Goal: Task Accomplishment & Management: Complete application form

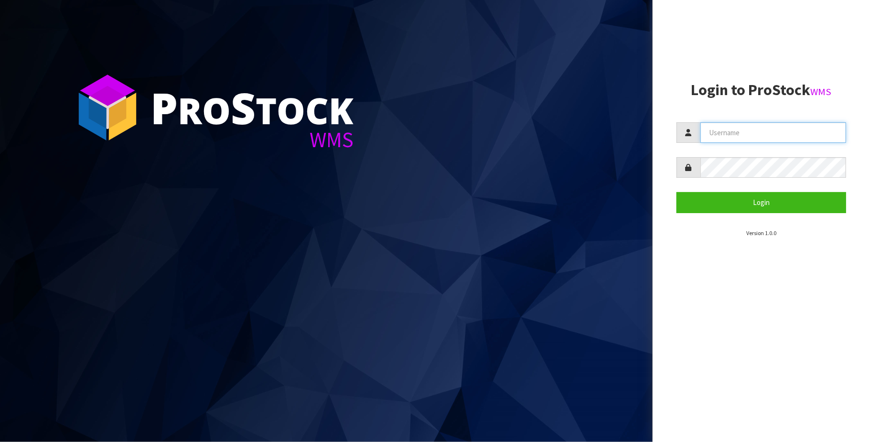
click at [658, 134] on input "text" at bounding box center [773, 132] width 146 height 21
type input "[PERSON_NAME][EMAIL_ADDRESS][DOMAIN_NAME]"
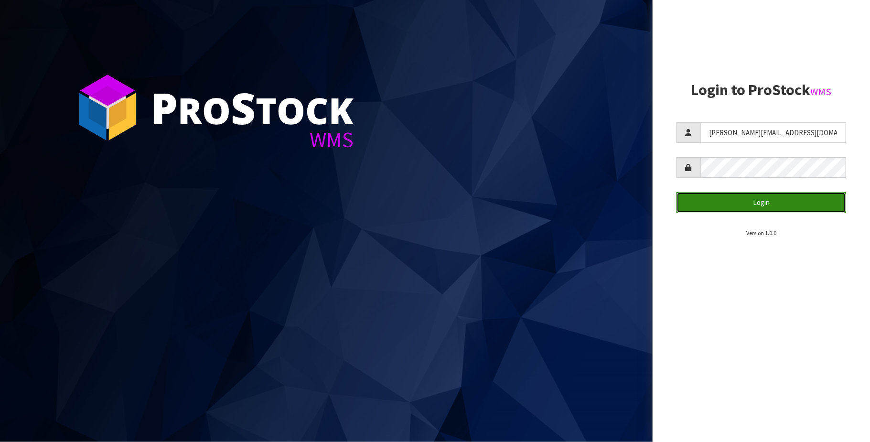
click at [658, 203] on button "Login" at bounding box center [761, 202] width 170 height 21
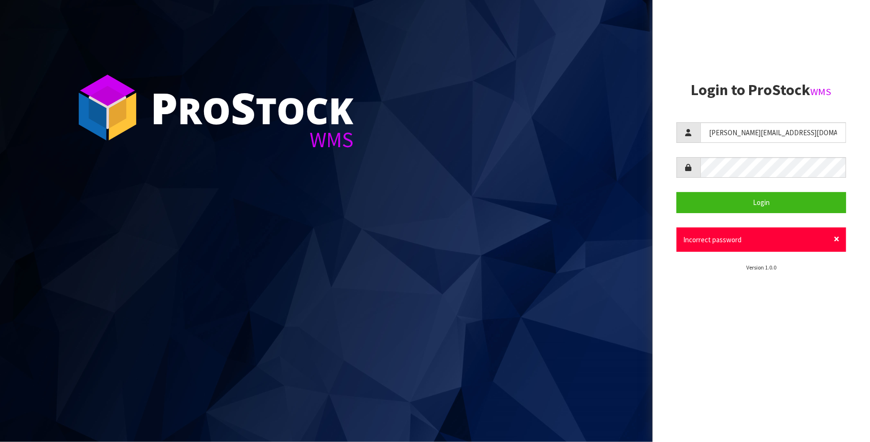
click at [658, 239] on span "×" at bounding box center [837, 238] width 6 height 13
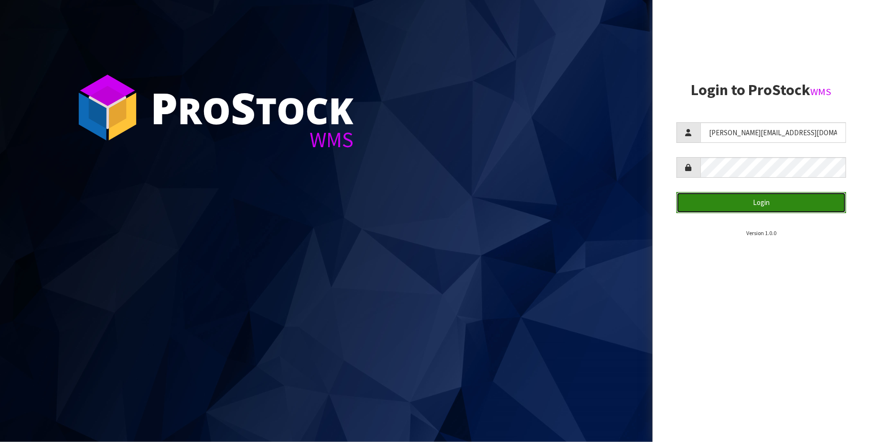
click at [658, 207] on button "Login" at bounding box center [761, 202] width 170 height 21
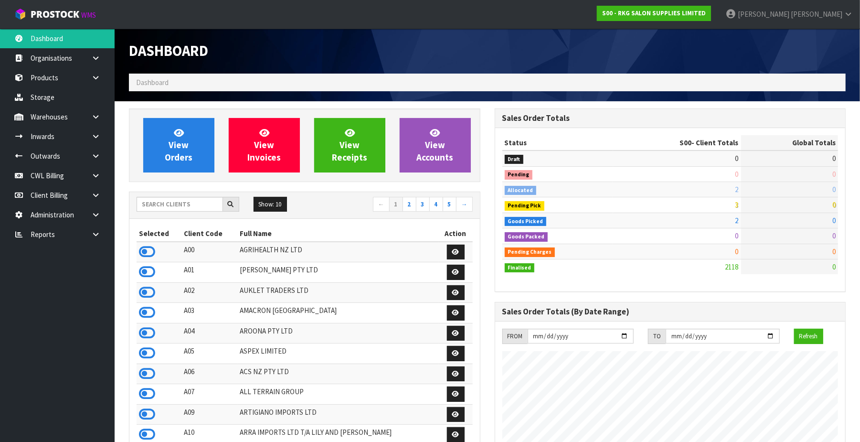
scroll to position [727, 366]
click at [46, 104] on link "Storage" at bounding box center [57, 97] width 115 height 20
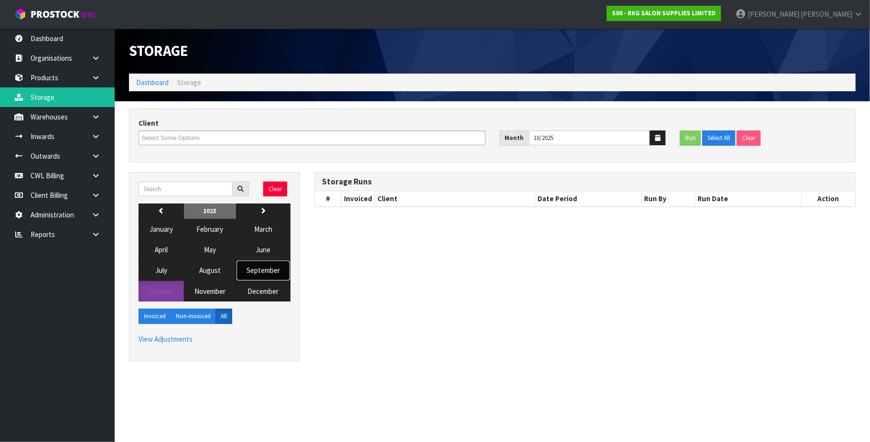
click at [270, 270] on span "September" at bounding box center [262, 270] width 33 height 9
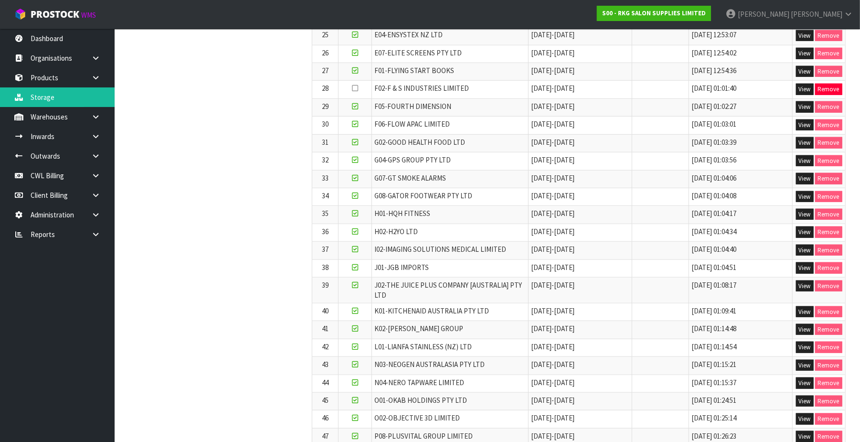
scroll to position [700, 0]
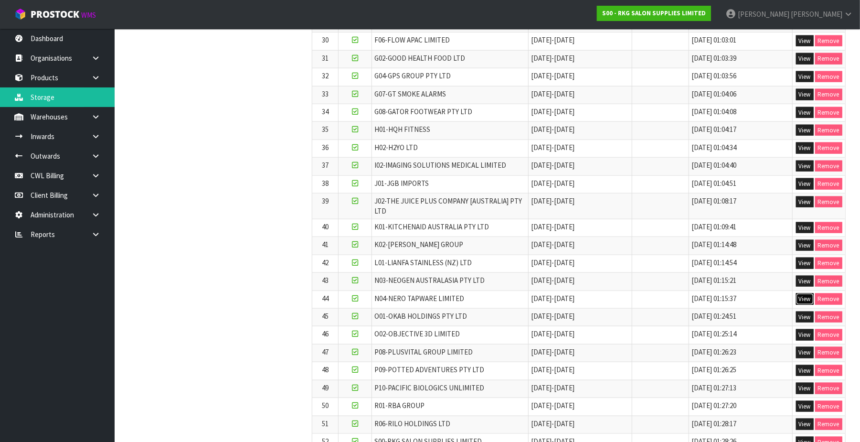
click at [658, 298] on button "View" at bounding box center [805, 298] width 18 height 11
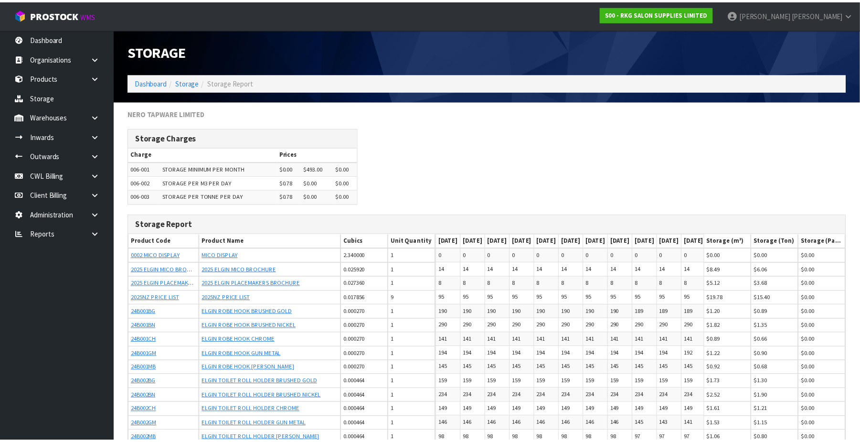
scroll to position [36650, 0]
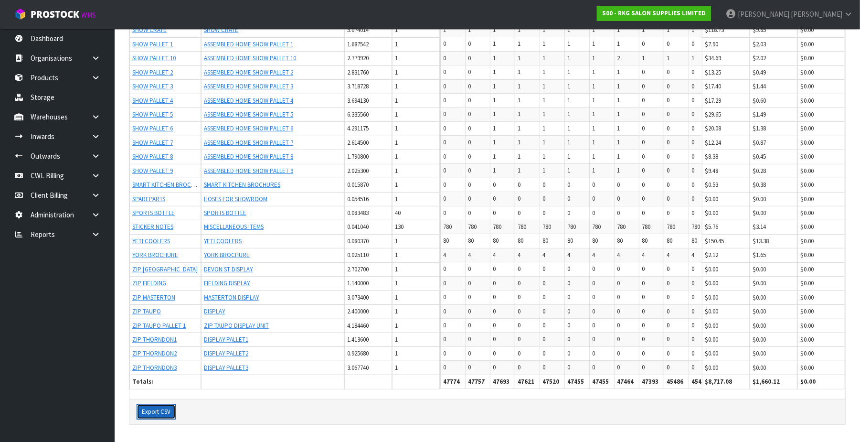
click at [154, 415] on button "Export CSV" at bounding box center [156, 411] width 39 height 15
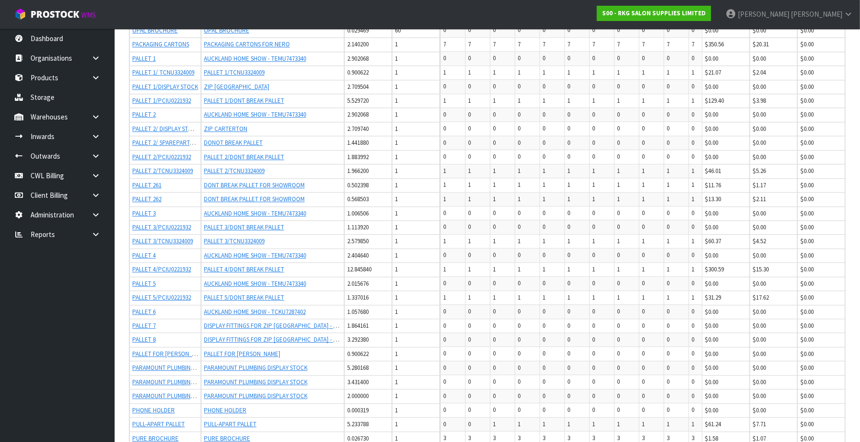
scroll to position [0, 0]
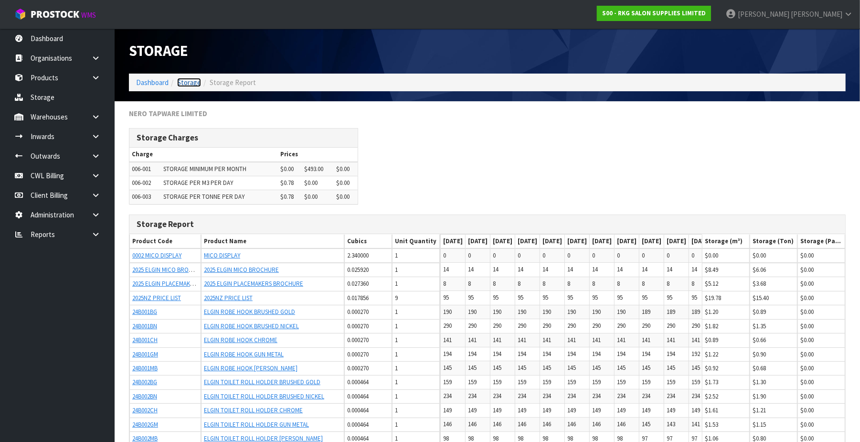
click at [193, 85] on link "Storage" at bounding box center [189, 82] width 24 height 9
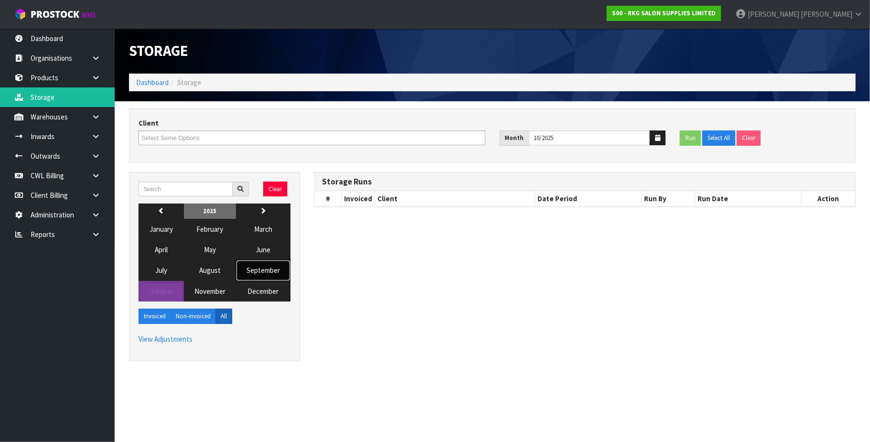
click at [260, 272] on span "September" at bounding box center [262, 270] width 33 height 9
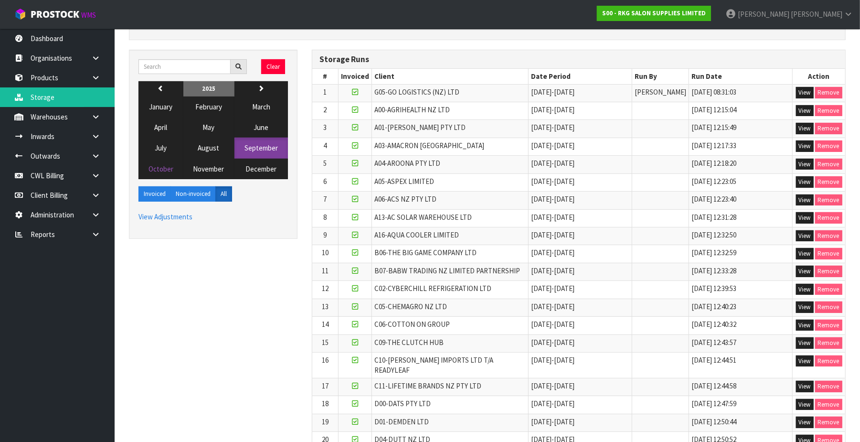
scroll to position [127, 0]
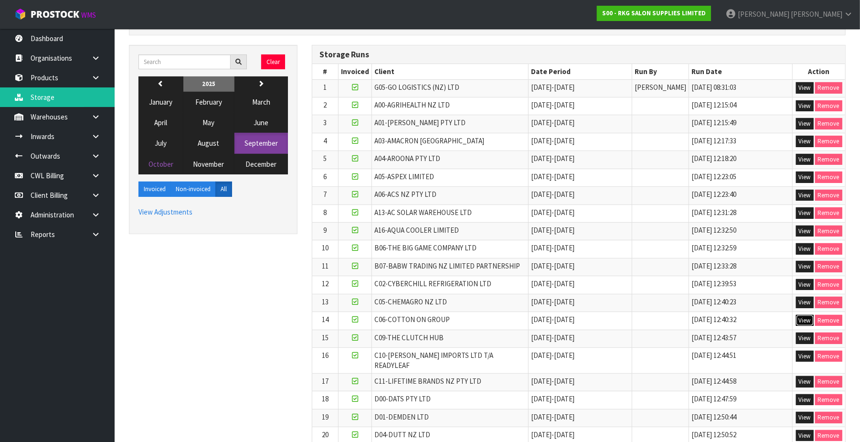
click at [658, 321] on button "View" at bounding box center [805, 320] width 18 height 11
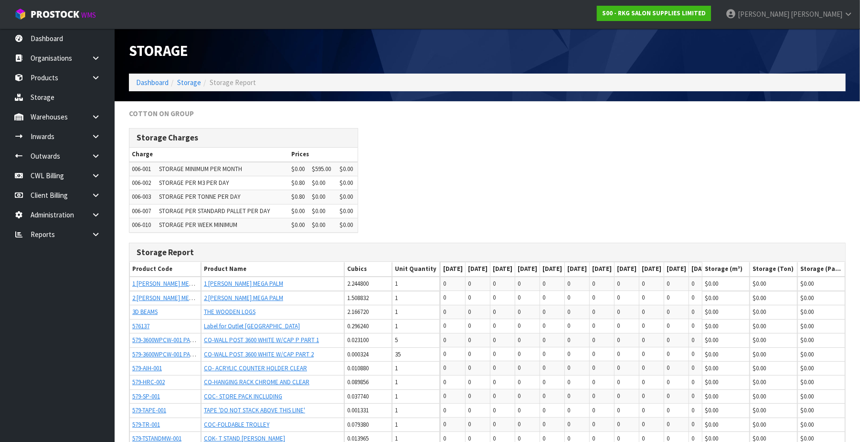
scroll to position [11666, 0]
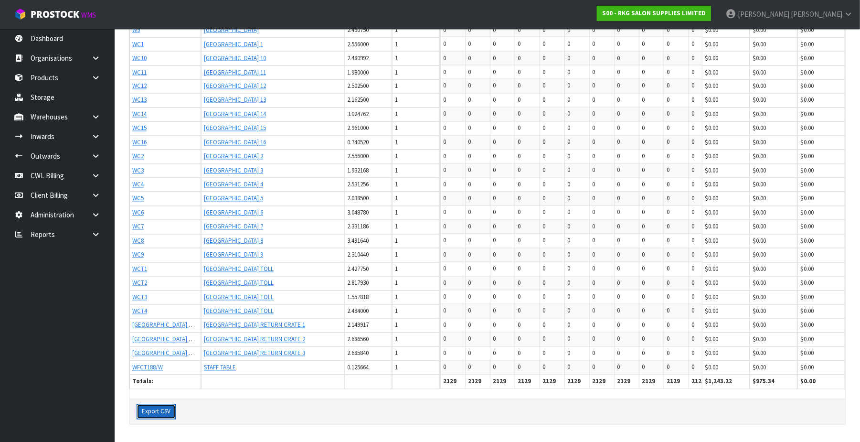
click at [163, 413] on button "Export CSV" at bounding box center [156, 411] width 39 height 15
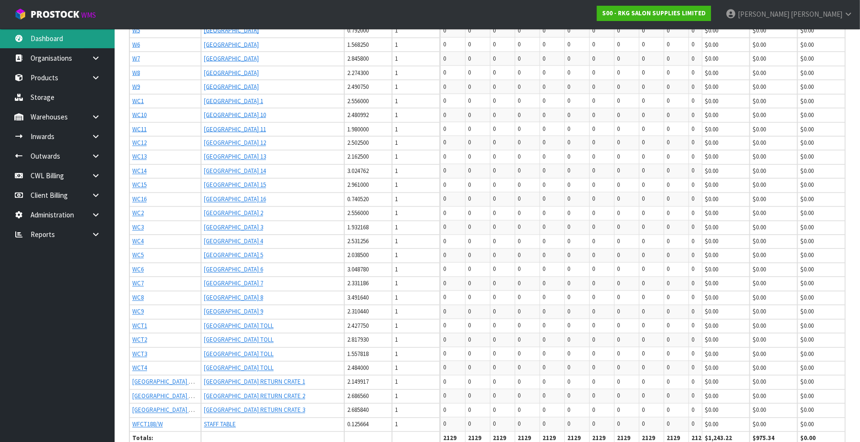
click at [57, 39] on link "Dashboard" at bounding box center [57, 39] width 115 height 20
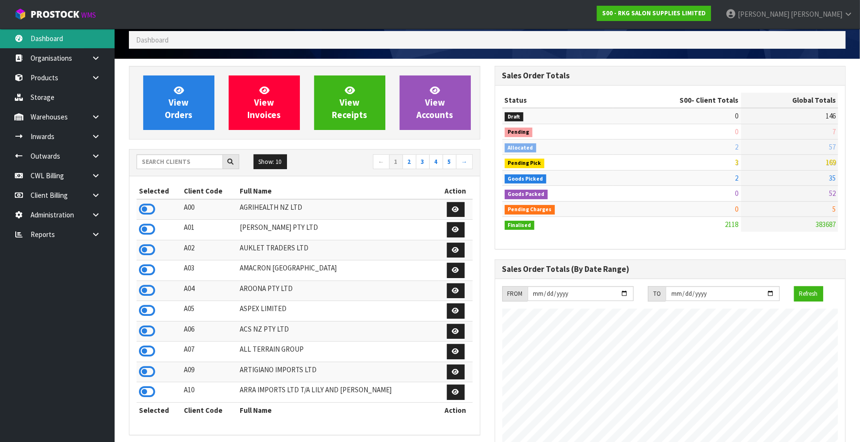
scroll to position [39, 0]
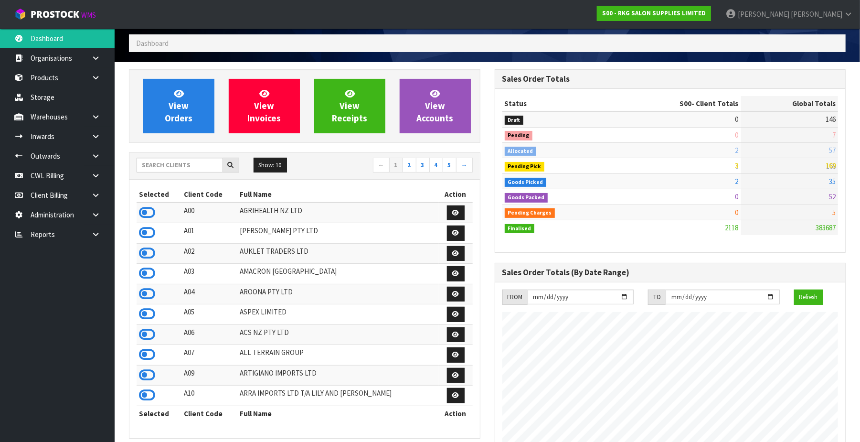
click at [181, 157] on div "Show: 10 5 10 25 50 ← 1 2 3 4 5 →" at bounding box center [304, 166] width 351 height 27
click at [157, 167] on input "text" at bounding box center [180, 165] width 86 height 15
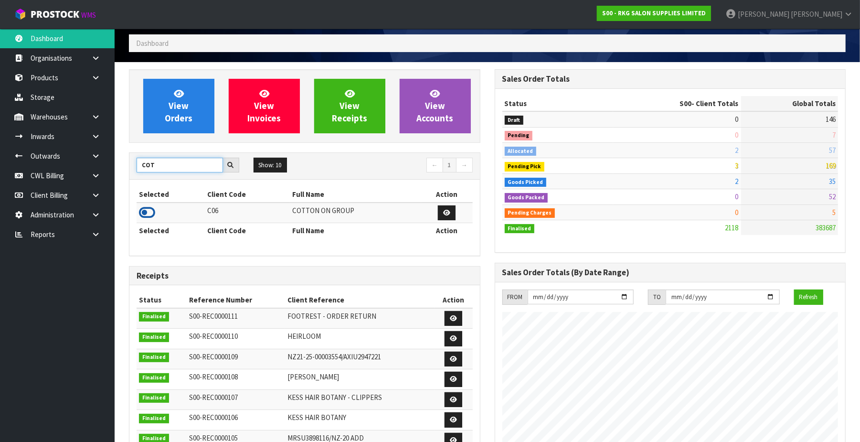
type input "COT"
click at [142, 211] on icon at bounding box center [147, 212] width 16 height 14
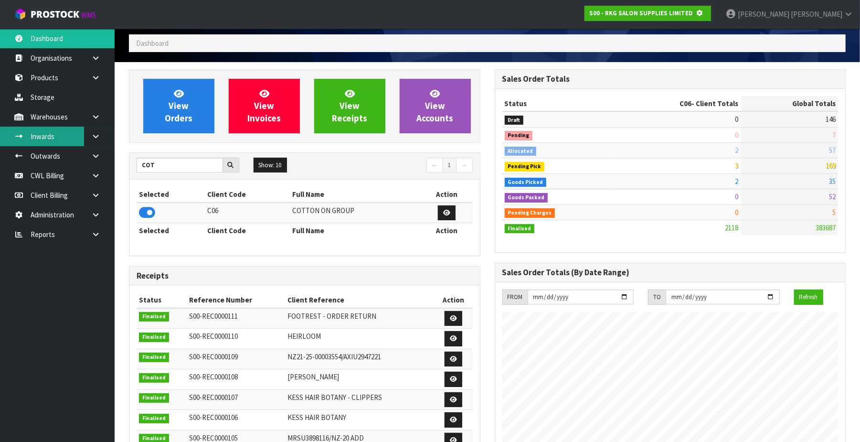
scroll to position [477103, 477335]
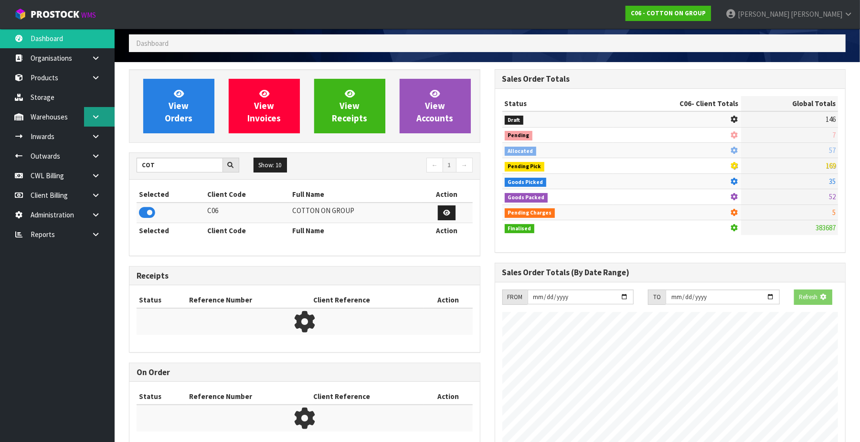
click at [96, 116] on icon at bounding box center [95, 116] width 9 height 7
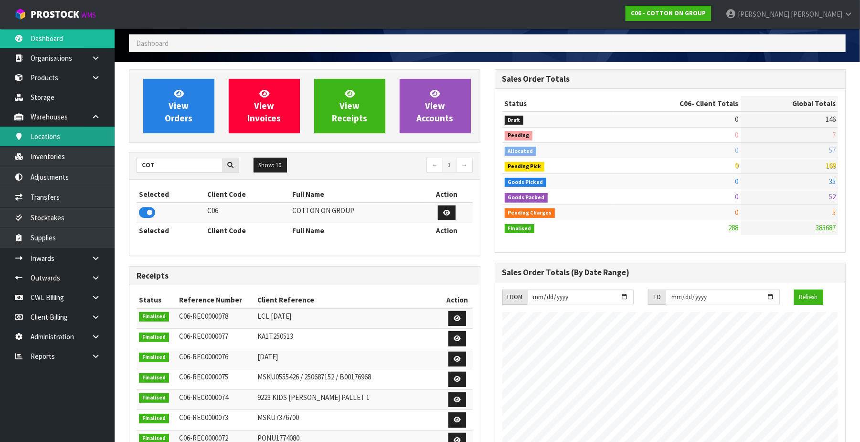
scroll to position [477115, 477335]
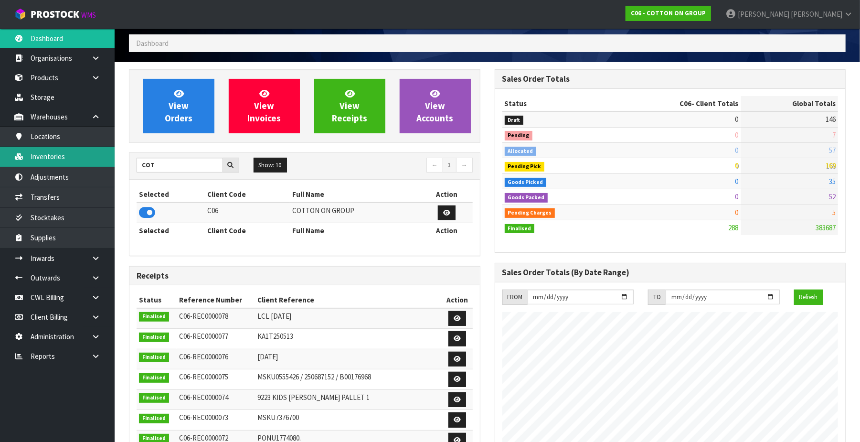
click at [65, 157] on link "Inventories" at bounding box center [57, 157] width 115 height 20
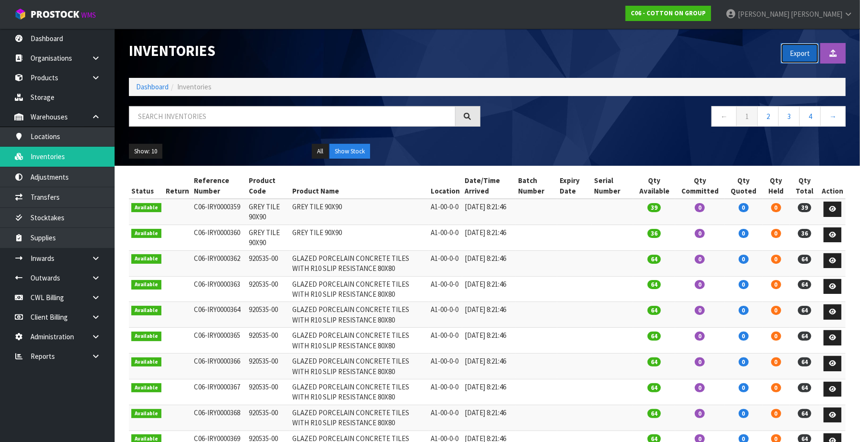
click at [658, 54] on button "Export" at bounding box center [800, 53] width 38 height 21
click at [56, 96] on link "Storage" at bounding box center [57, 97] width 115 height 20
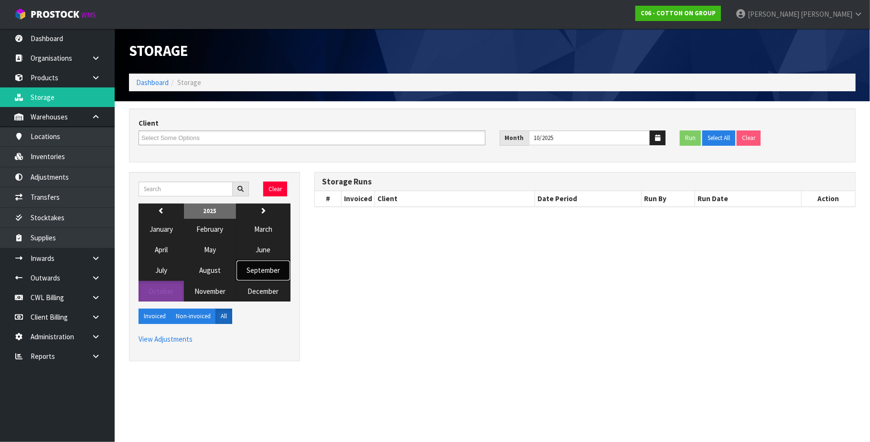
click at [264, 270] on span "September" at bounding box center [262, 270] width 33 height 9
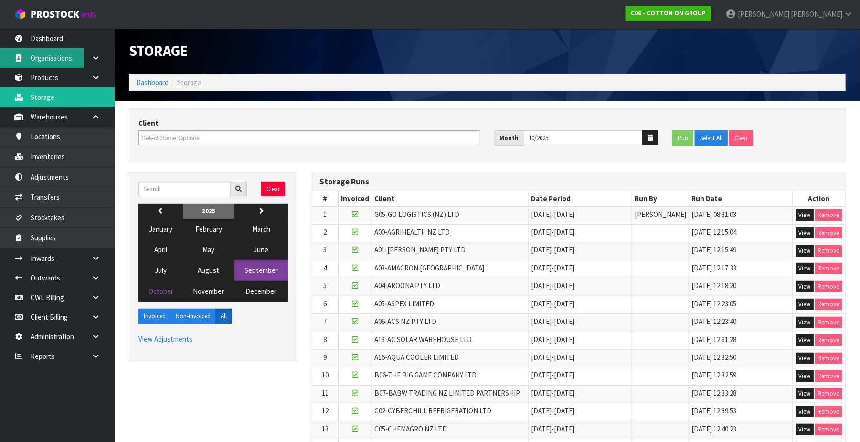
click at [60, 59] on link "Organisations" at bounding box center [57, 58] width 115 height 20
click at [92, 55] on icon at bounding box center [95, 57] width 9 height 7
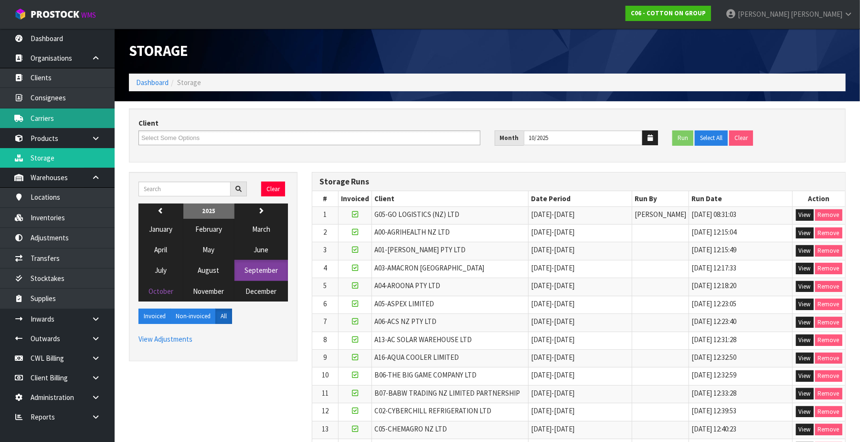
click at [71, 115] on link "Carriers" at bounding box center [57, 118] width 115 height 20
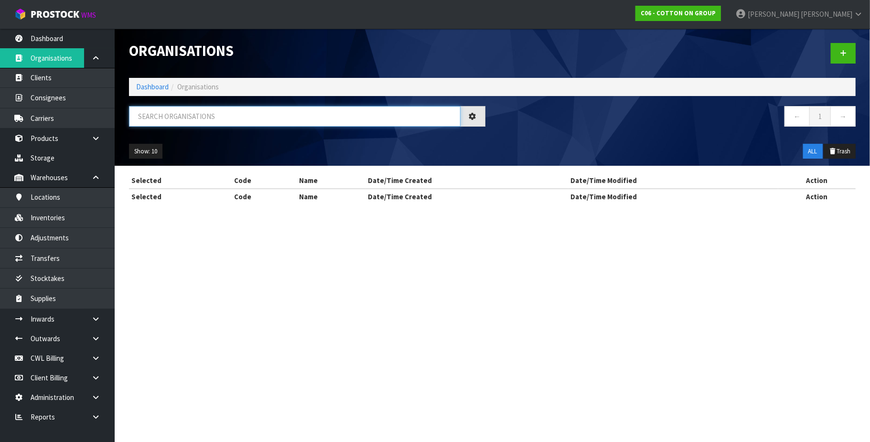
click at [174, 112] on input "text" at bounding box center [295, 116] width 332 height 21
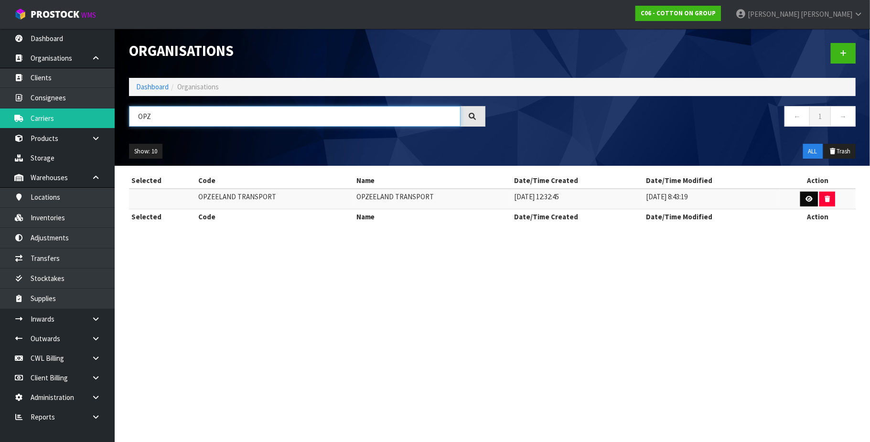
type input "OPZ"
click at [658, 197] on icon at bounding box center [808, 199] width 7 height 6
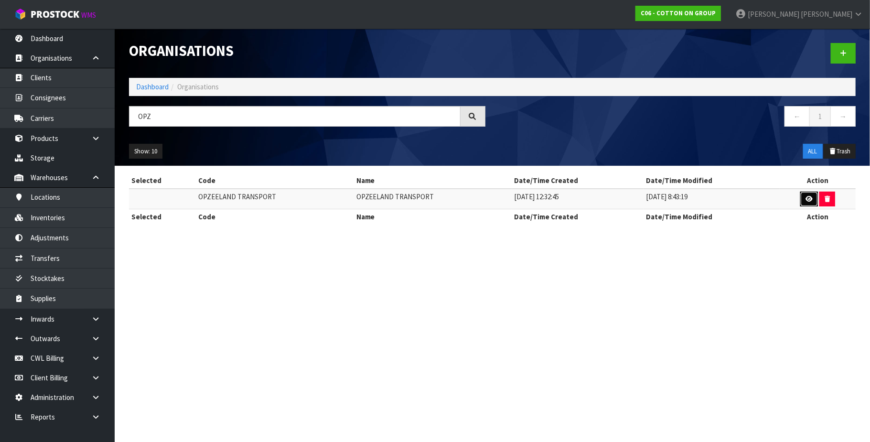
click at [658, 199] on icon at bounding box center [808, 199] width 7 height 6
click at [658, 197] on icon at bounding box center [808, 199] width 7 height 6
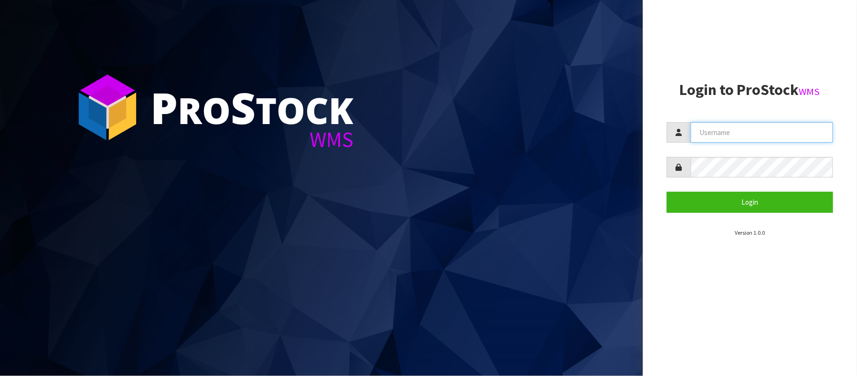
click at [767, 138] on input "text" at bounding box center [762, 132] width 143 height 21
type input "[PERSON_NAME][EMAIL_ADDRESS][DOMAIN_NAME]"
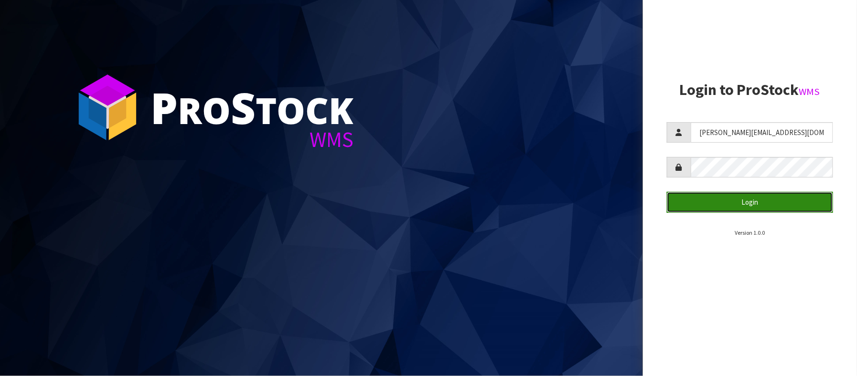
click at [755, 200] on button "Login" at bounding box center [750, 202] width 167 height 21
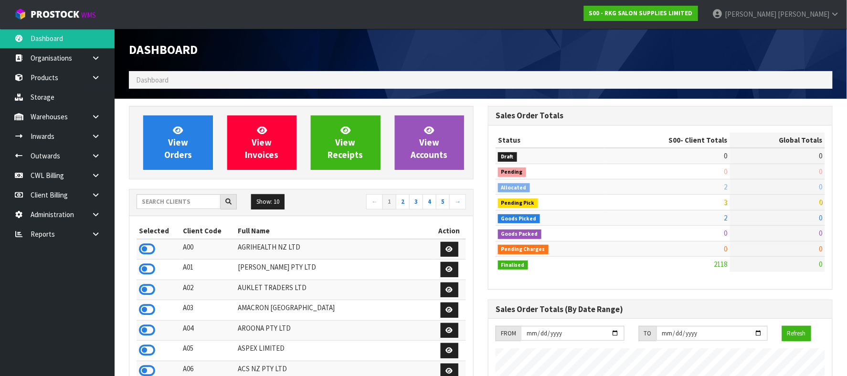
scroll to position [727, 360]
click at [59, 178] on link "CWL Billing" at bounding box center [57, 176] width 115 height 20
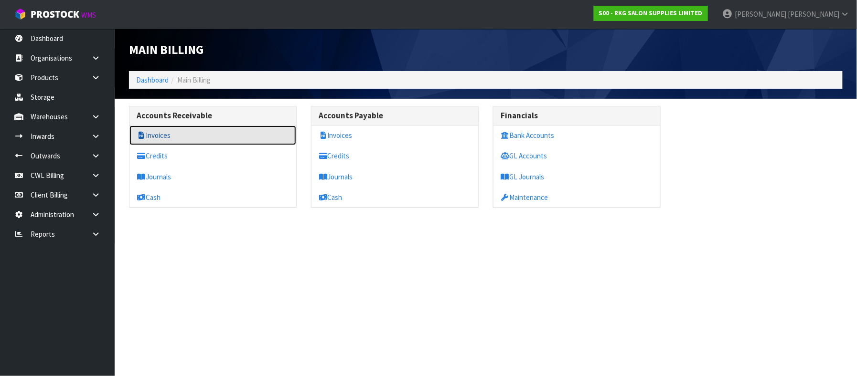
click at [158, 135] on link "Invoices" at bounding box center [212, 136] width 167 height 20
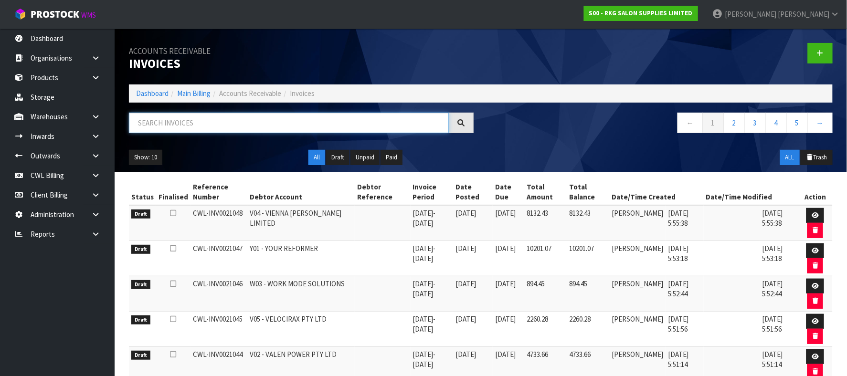
click at [205, 118] on input "text" at bounding box center [289, 123] width 320 height 21
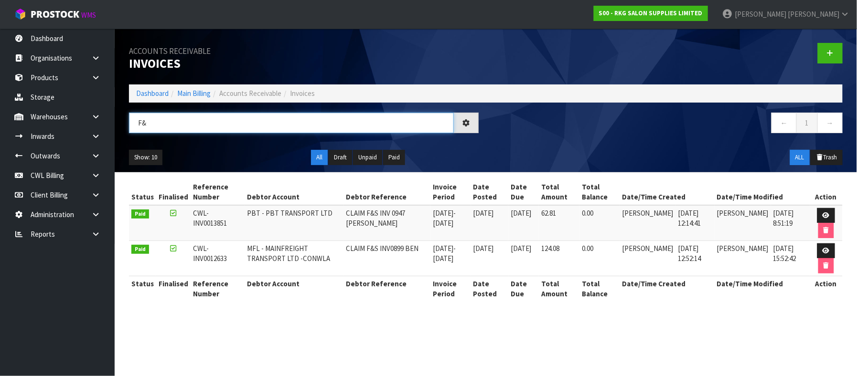
type input "F"
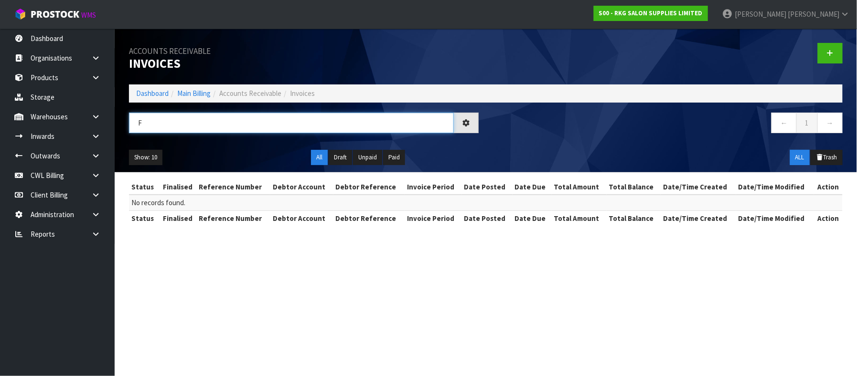
type input "F"
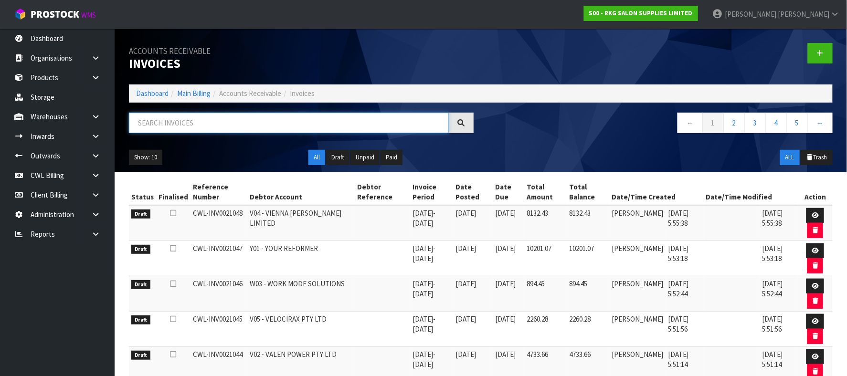
click at [220, 119] on input "text" at bounding box center [289, 123] width 320 height 21
click at [220, 118] on input "text" at bounding box center [289, 123] width 320 height 21
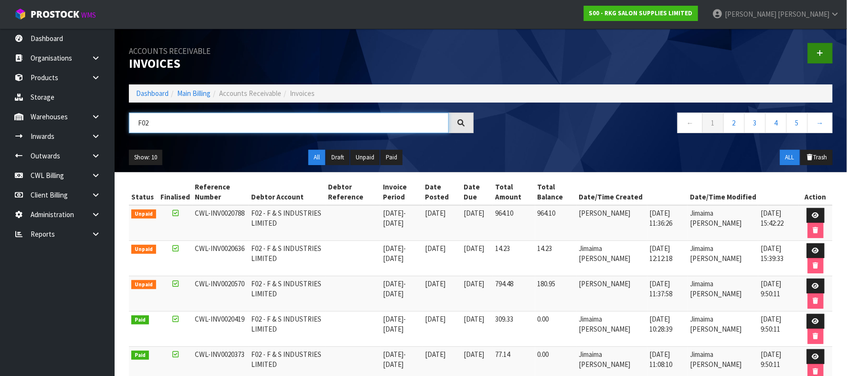
type input "F02"
click at [818, 54] on icon at bounding box center [820, 53] width 7 height 7
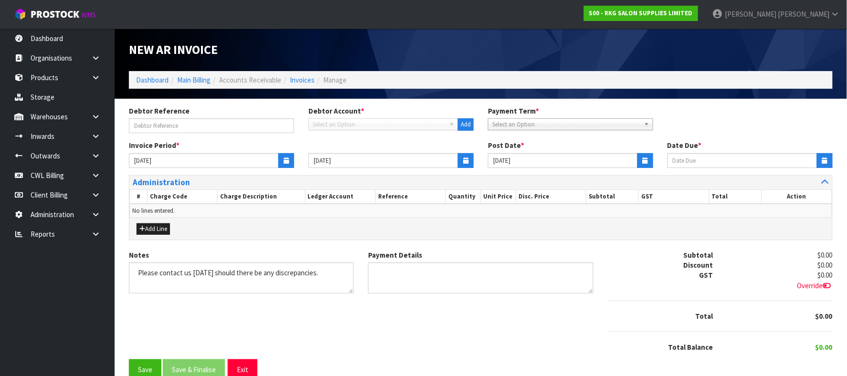
click at [362, 124] on span "Select an Option" at bounding box center [379, 124] width 133 height 11
click at [353, 131] on div "Debtor Reference Debtor Account * A&P - A & P PAINTERS AKL LIMITED A00 - AGRIHE…" at bounding box center [481, 123] width 718 height 34
click at [335, 121] on span "Select an Option" at bounding box center [379, 124] width 133 height 11
type input "F02"
click at [355, 148] on li "F02 - F & S INDUSTRIES LIMITED" at bounding box center [383, 152] width 145 height 12
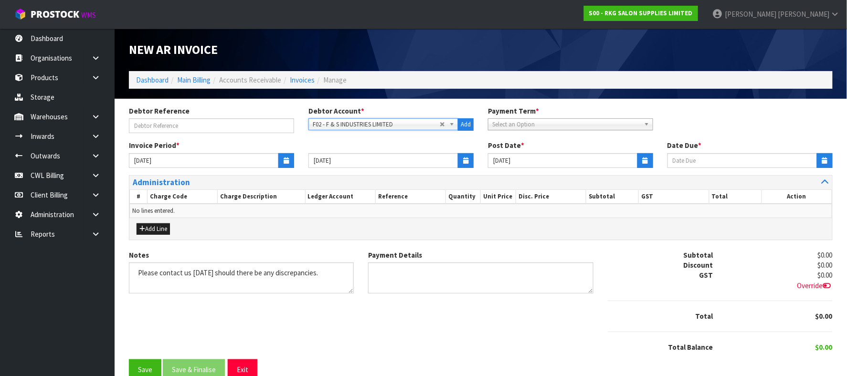
type input "15/10/2025"
type input "[DATE]"
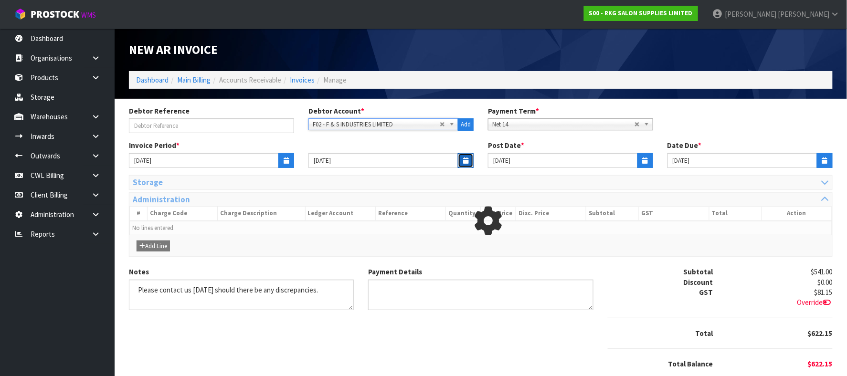
click at [465, 162] on icon "button" at bounding box center [465, 161] width 5 height 6
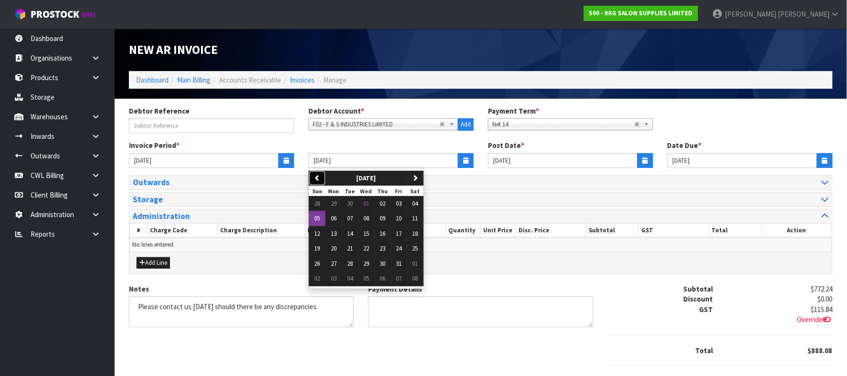
drag, startPoint x: 321, startPoint y: 178, endPoint x: 323, endPoint y: 195, distance: 16.8
click at [321, 178] on button "previous" at bounding box center [317, 178] width 17 height 15
click at [353, 266] on span "30" at bounding box center [350, 264] width 6 height 8
type input "[DATE]"
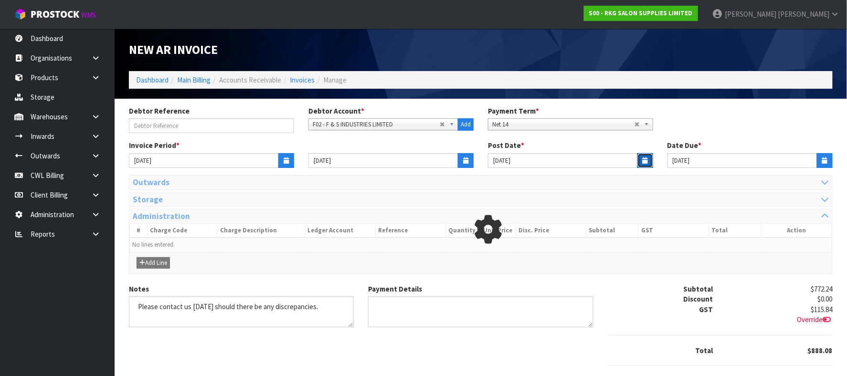
click at [644, 158] on icon "button" at bounding box center [645, 161] width 5 height 6
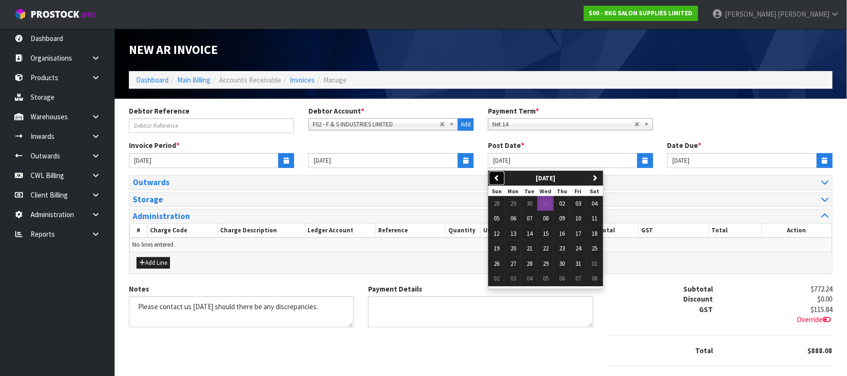
click at [497, 177] on icon "button" at bounding box center [497, 178] width 6 height 6
click at [526, 262] on button "30" at bounding box center [530, 264] width 16 height 15
type input "[DATE]"
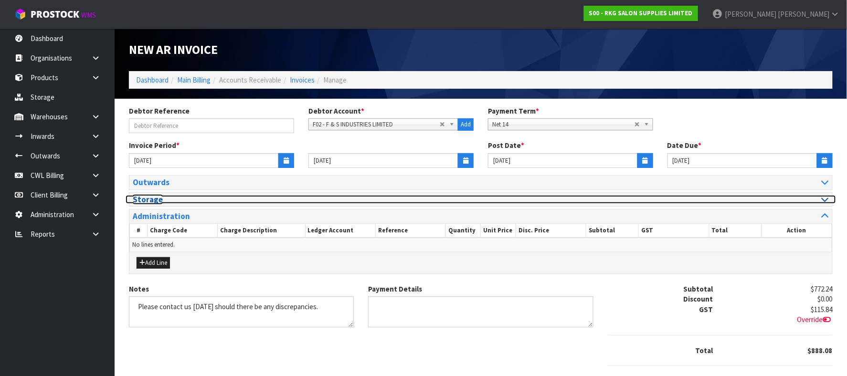
click at [825, 204] on icon at bounding box center [825, 199] width 7 height 8
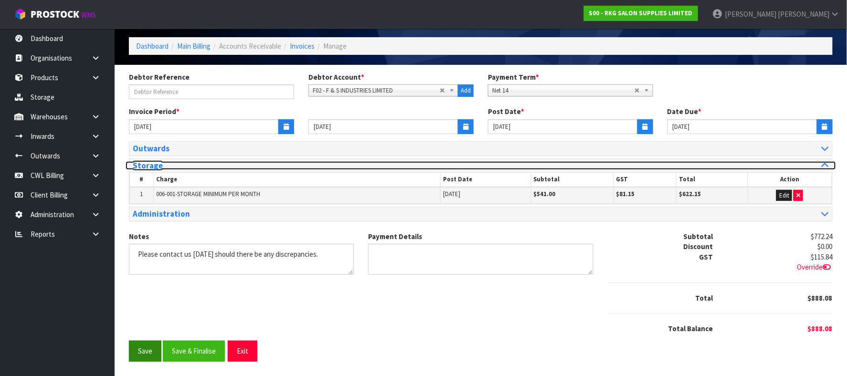
scroll to position [37, 0]
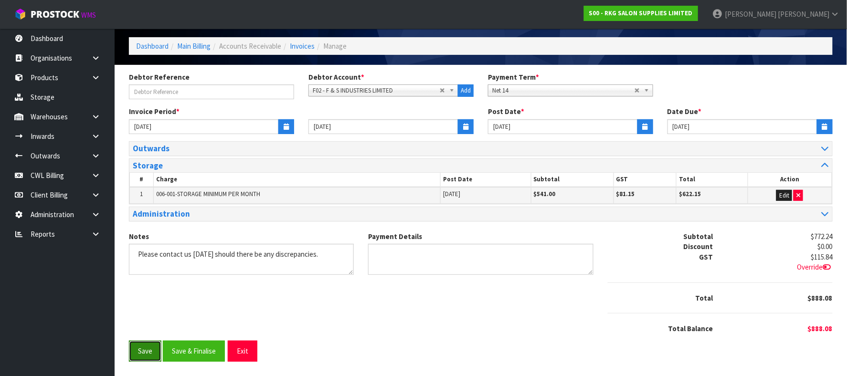
click at [149, 356] on button "Save" at bounding box center [145, 351] width 32 height 21
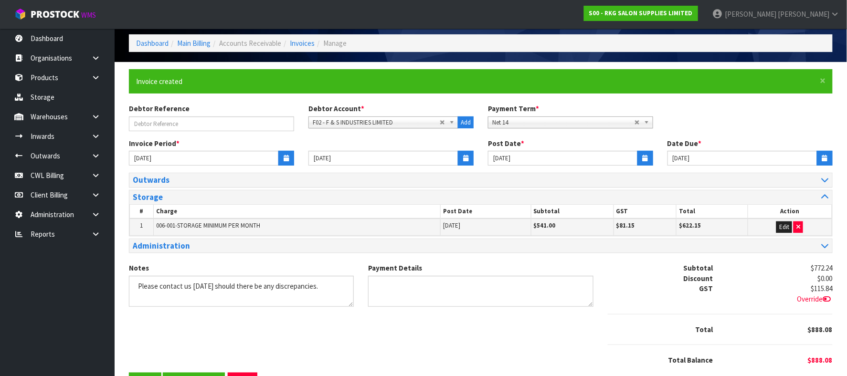
scroll to position [72, 0]
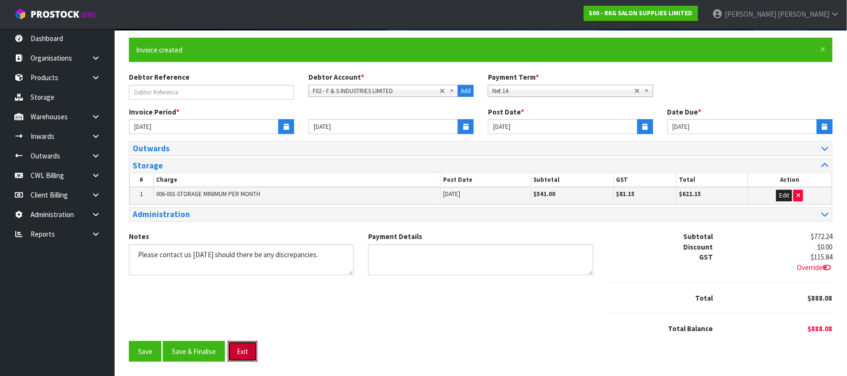
click at [245, 346] on button "Exit" at bounding box center [243, 352] width 30 height 21
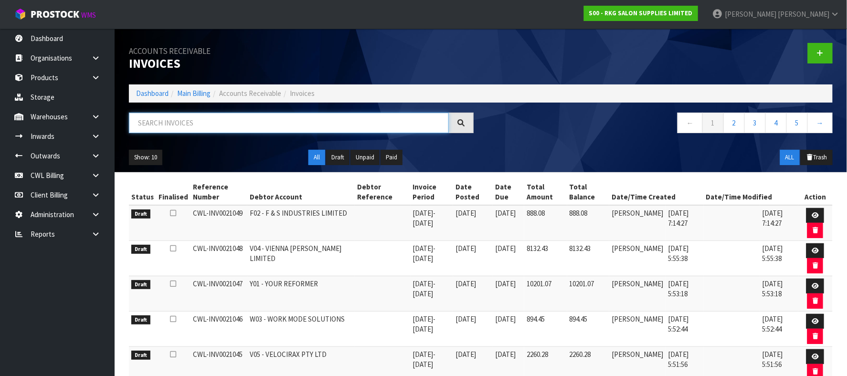
click at [233, 127] on input "text" at bounding box center [289, 123] width 320 height 21
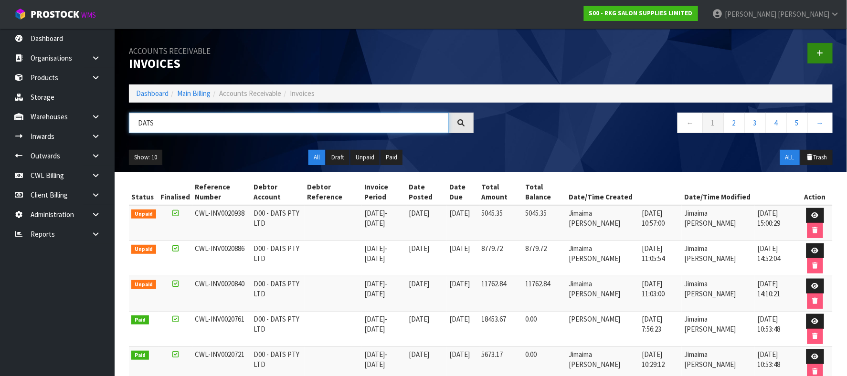
type input "DATS"
click at [820, 51] on icon at bounding box center [820, 53] width 7 height 7
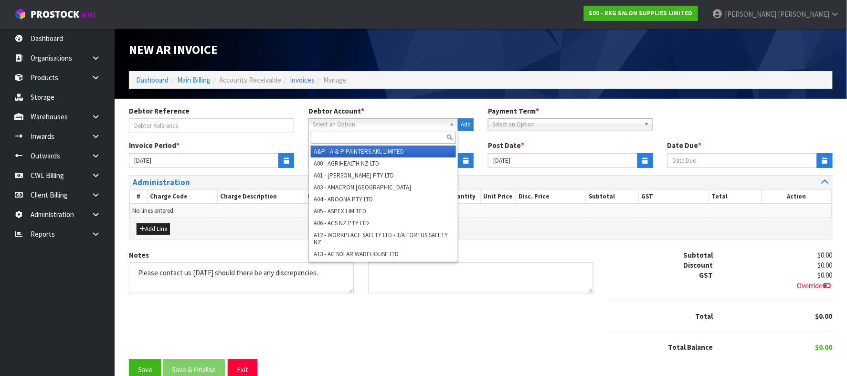
click at [386, 126] on span "Select an Option" at bounding box center [379, 124] width 133 height 11
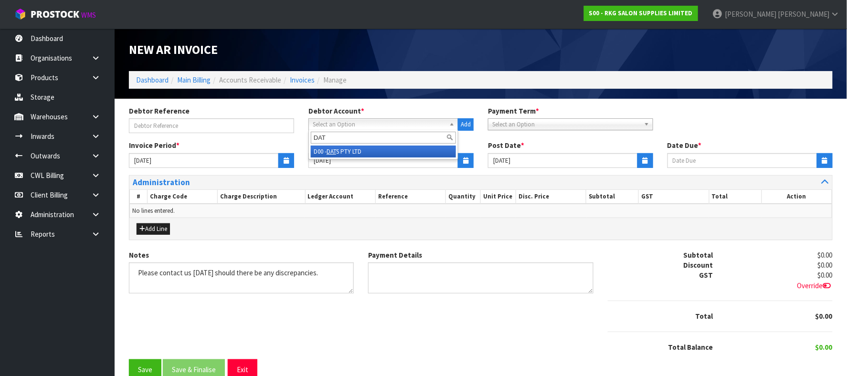
type input "DAT"
click at [369, 150] on li "D00 - DAT S PTY LTD" at bounding box center [383, 152] width 145 height 12
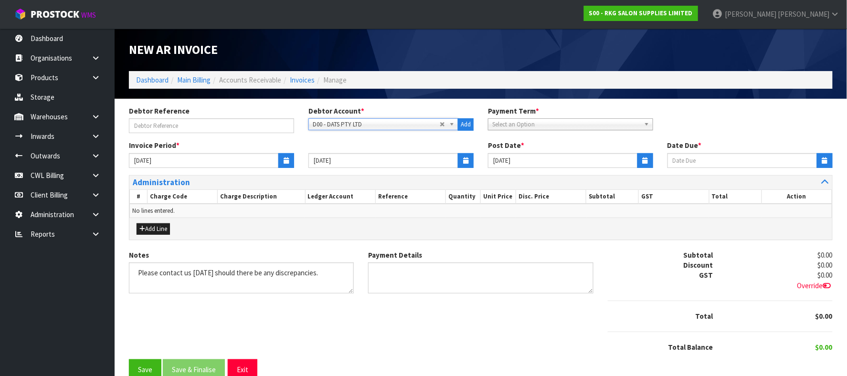
type input "20/11/2025"
type input "[DATE]"
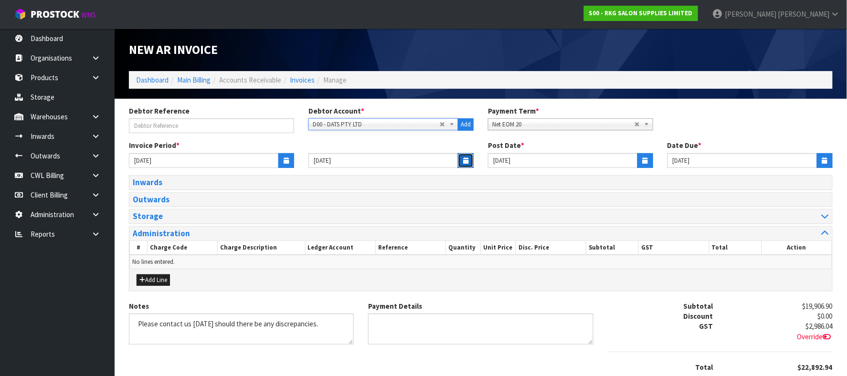
click at [466, 161] on icon "button" at bounding box center [465, 161] width 5 height 6
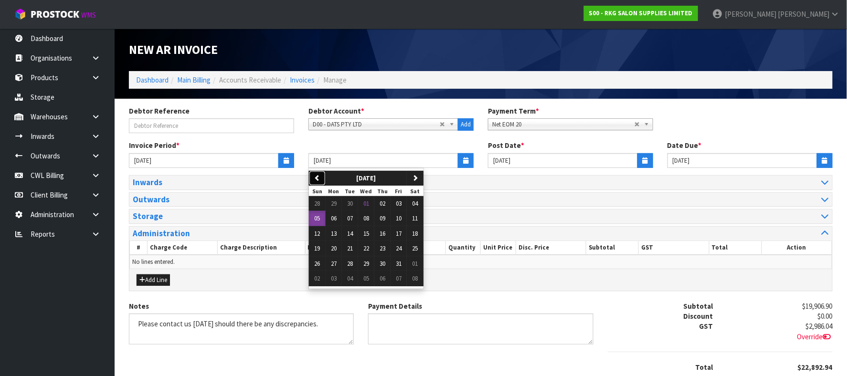
click at [323, 180] on button "previous" at bounding box center [317, 178] width 17 height 15
click at [355, 268] on button "30" at bounding box center [350, 264] width 16 height 15
type input "[DATE]"
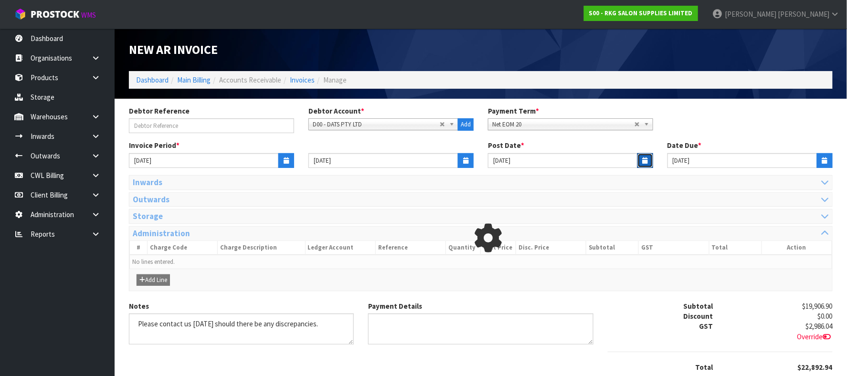
drag, startPoint x: 639, startPoint y: 161, endPoint x: 600, endPoint y: 166, distance: 39.5
click at [638, 161] on button "button" at bounding box center [646, 160] width 16 height 15
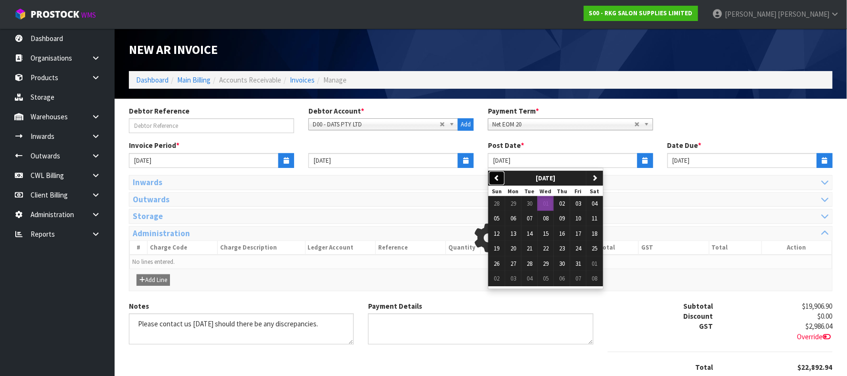
click at [495, 176] on icon "button" at bounding box center [497, 178] width 6 height 6
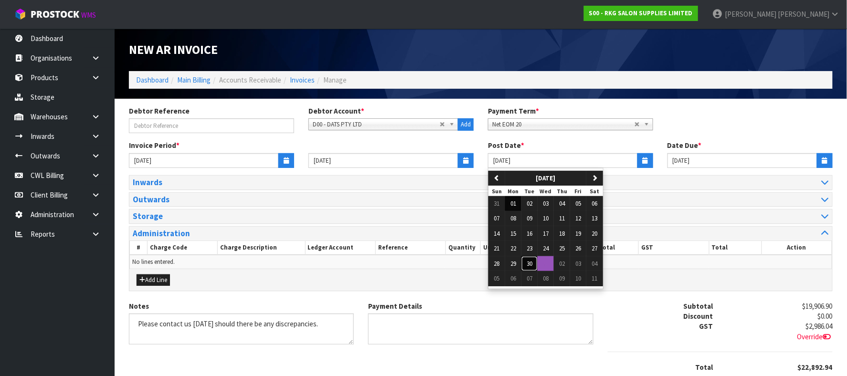
click at [530, 263] on span "30" at bounding box center [530, 264] width 6 height 8
type input "[DATE]"
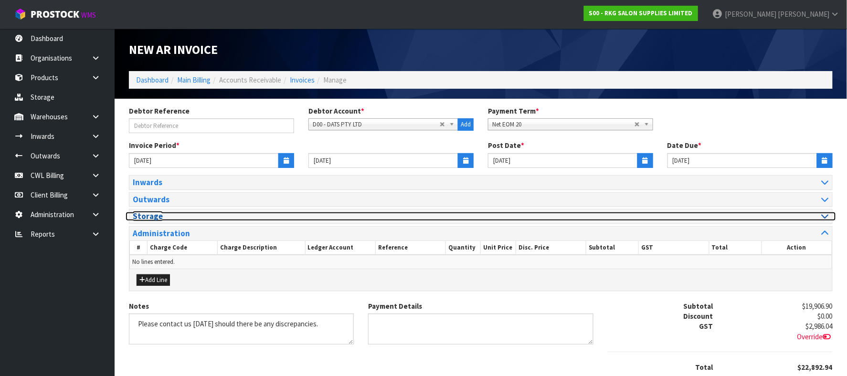
click at [825, 218] on icon at bounding box center [825, 216] width 7 height 8
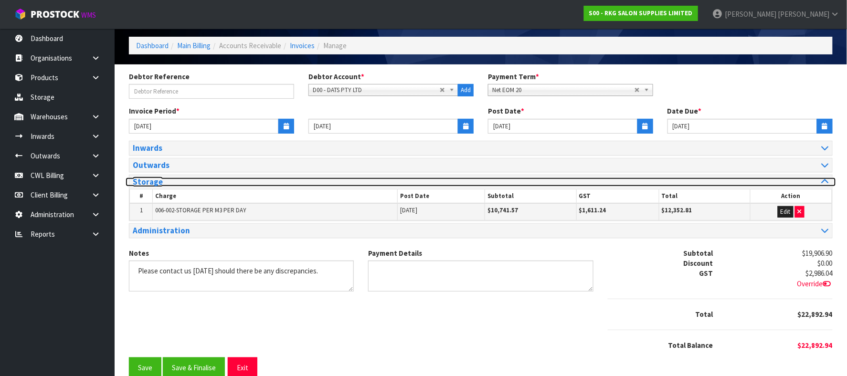
scroll to position [54, 0]
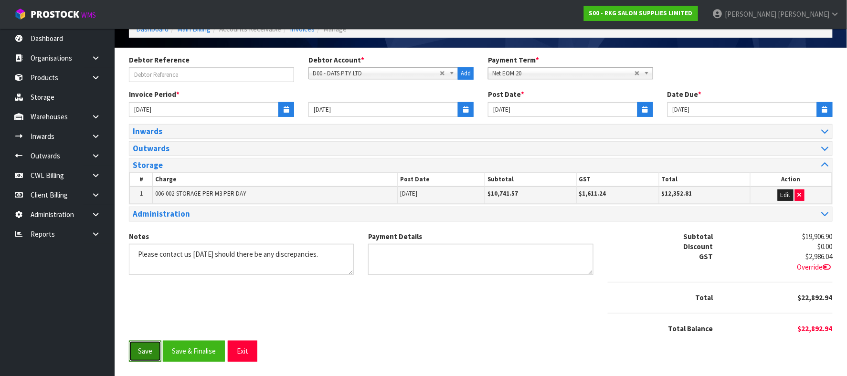
click at [153, 354] on button "Save" at bounding box center [145, 351] width 32 height 21
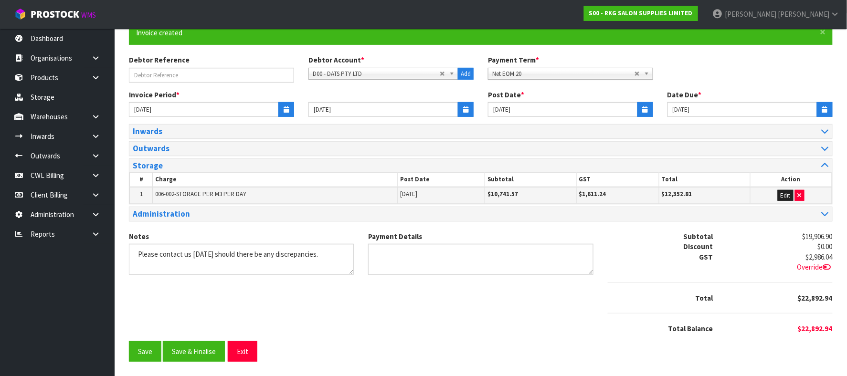
scroll to position [90, 0]
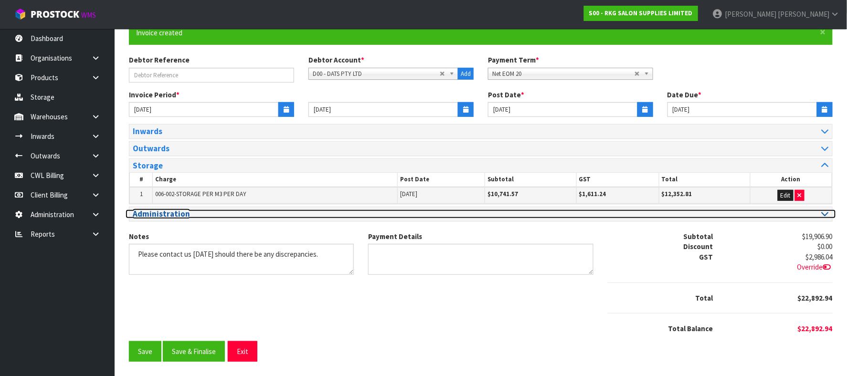
click at [825, 212] on icon at bounding box center [825, 214] width 7 height 8
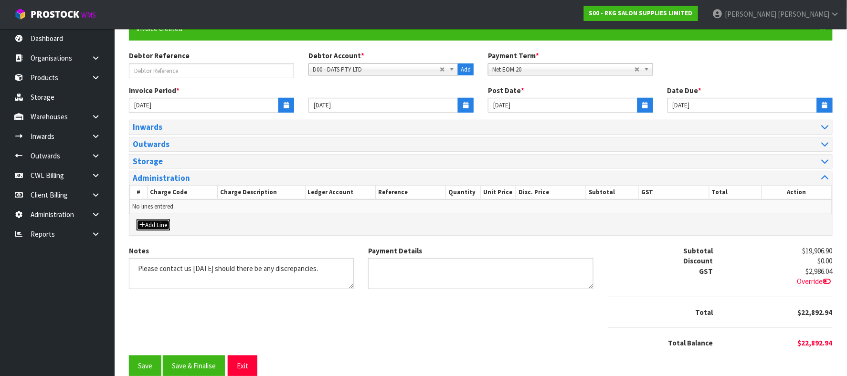
click at [157, 228] on button "Add Line" at bounding box center [153, 225] width 33 height 11
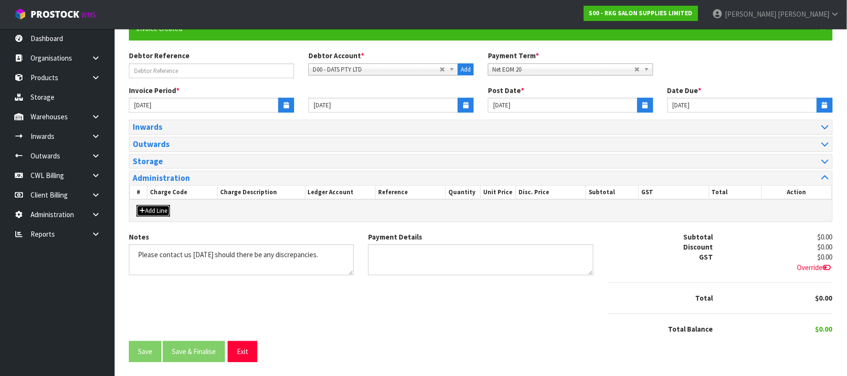
click at [161, 214] on button "Add Line" at bounding box center [153, 210] width 33 height 11
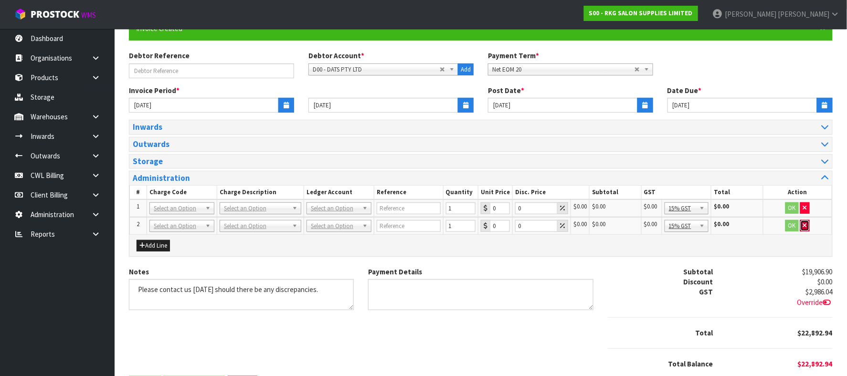
click at [805, 226] on icon "button" at bounding box center [805, 226] width 4 height 6
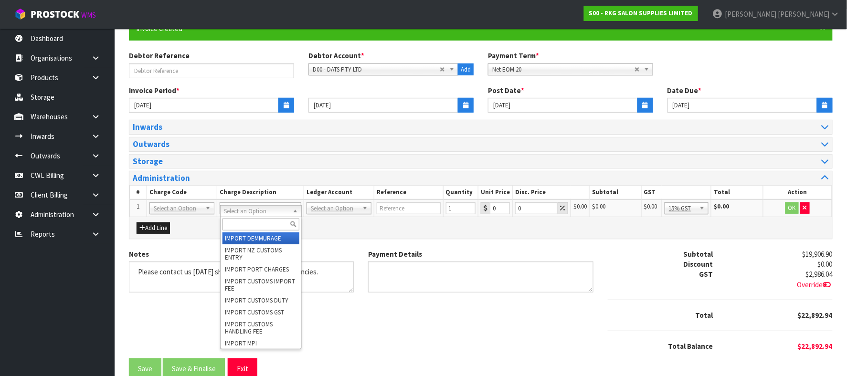
click at [239, 222] on input "text" at bounding box center [261, 225] width 77 height 12
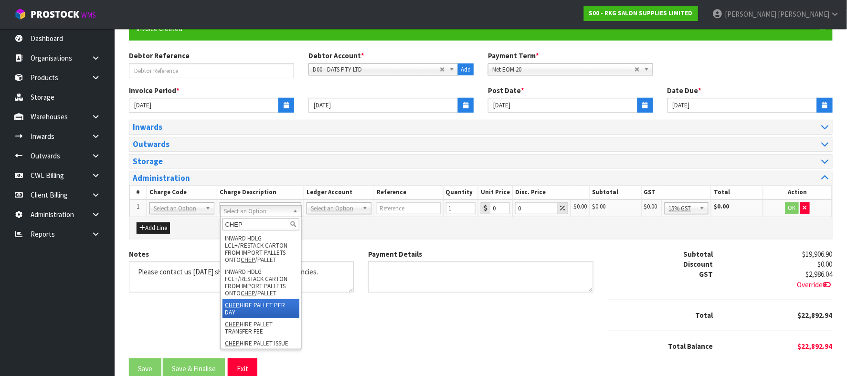
type input "CHEP"
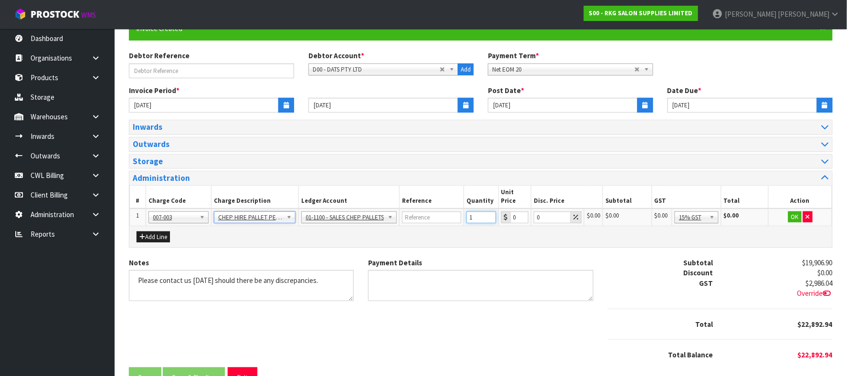
click at [479, 212] on input "1" at bounding box center [482, 218] width 30 height 12
type input "430"
type input "1.69"
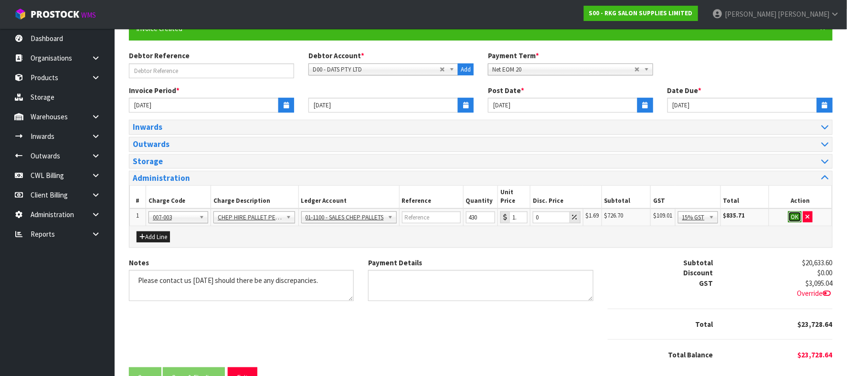
click at [792, 212] on button "OK" at bounding box center [795, 217] width 13 height 11
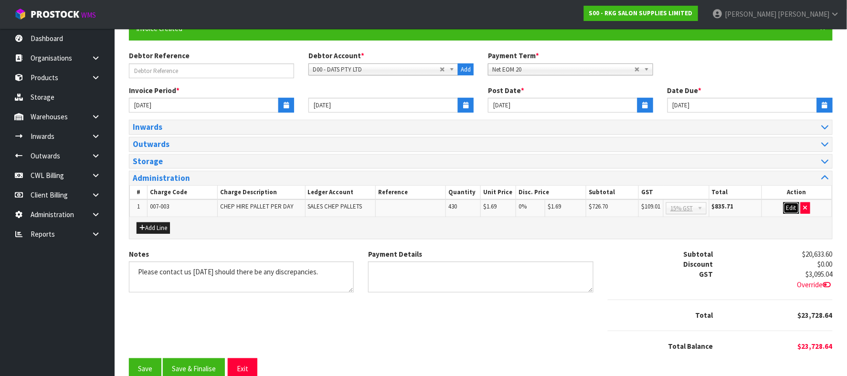
click at [789, 211] on button "Edit" at bounding box center [792, 208] width 16 height 11
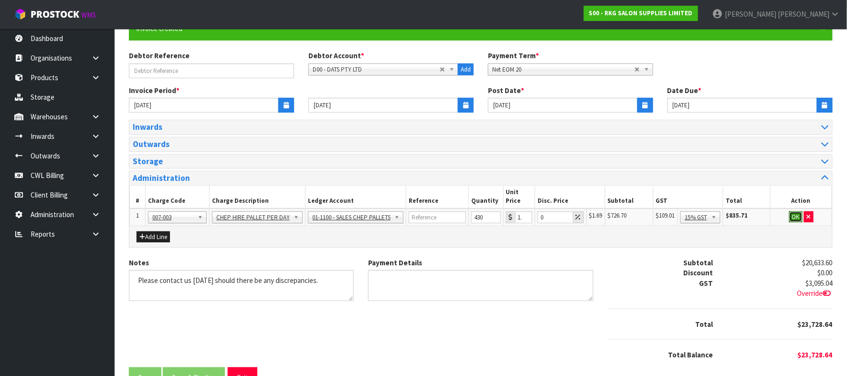
click at [795, 212] on button "OK" at bounding box center [796, 217] width 13 height 11
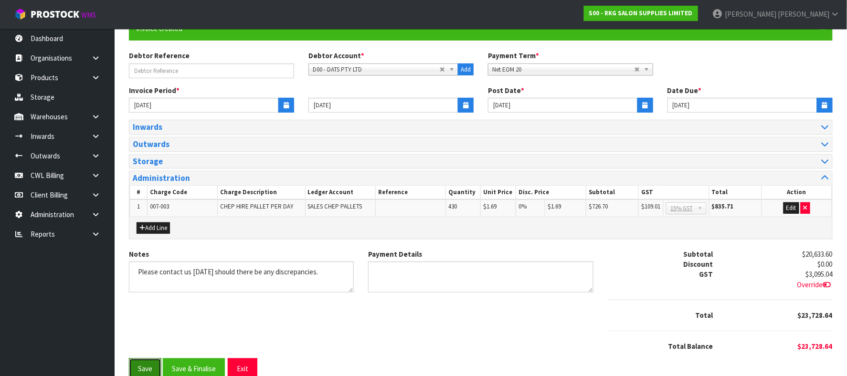
click at [142, 368] on button "Save" at bounding box center [145, 369] width 32 height 21
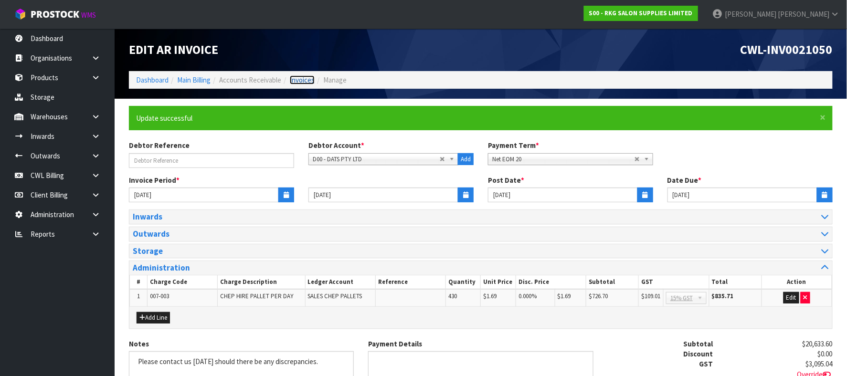
click at [308, 81] on link "Invoices" at bounding box center [302, 79] width 25 height 9
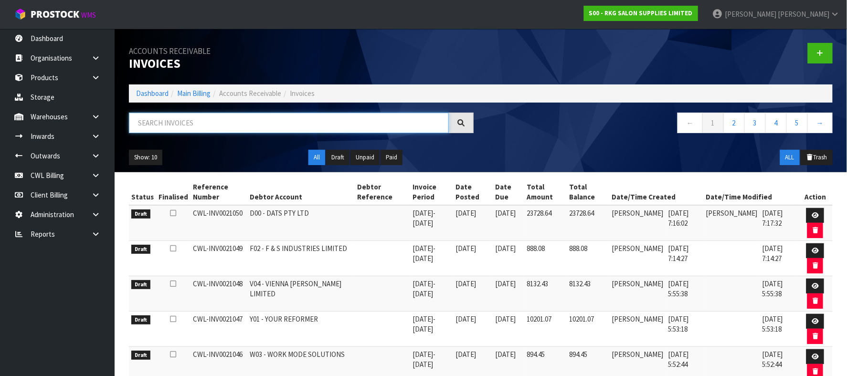
click at [297, 121] on input "text" at bounding box center [289, 123] width 320 height 21
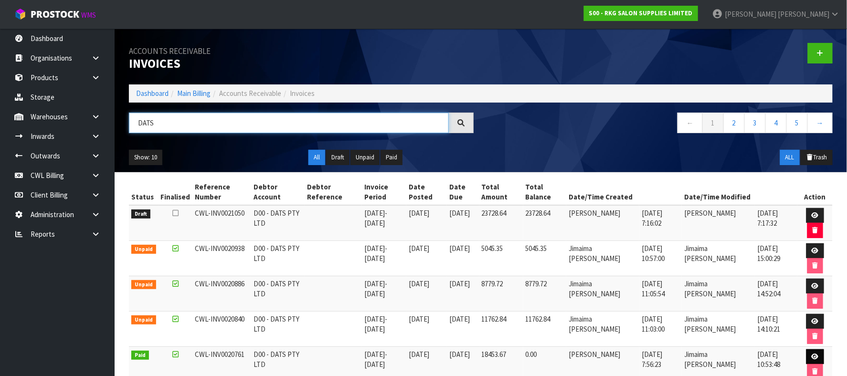
type input "DATS"
click at [816, 356] on icon at bounding box center [815, 357] width 7 height 6
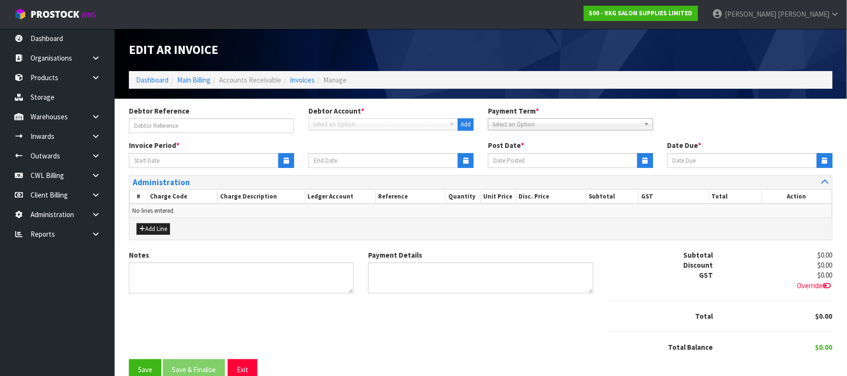
type input "25/08/2025"
type input "31/08/2025"
type input "20/09/2025"
type textarea "Please contact us [DATE] should there be any discrepancies."
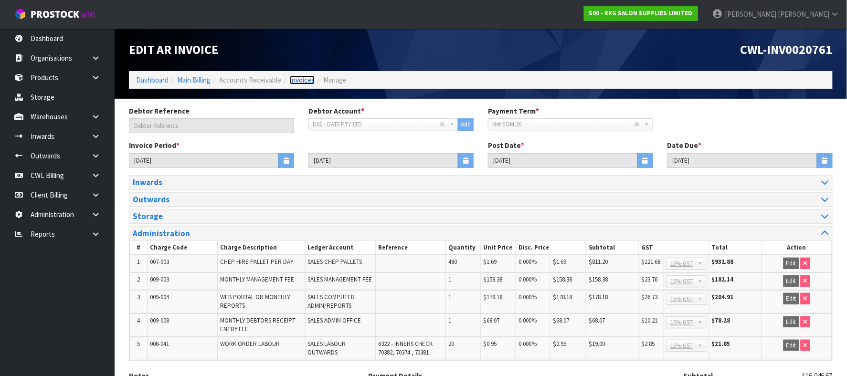
click at [308, 81] on link "Invoices" at bounding box center [302, 79] width 25 height 9
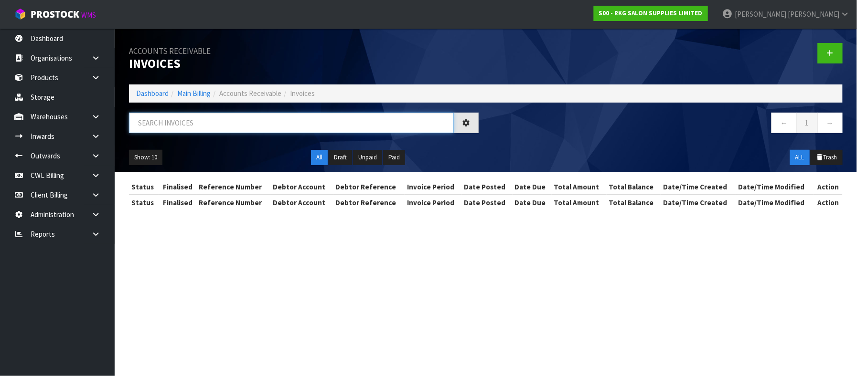
click at [255, 126] on input "text" at bounding box center [291, 123] width 325 height 21
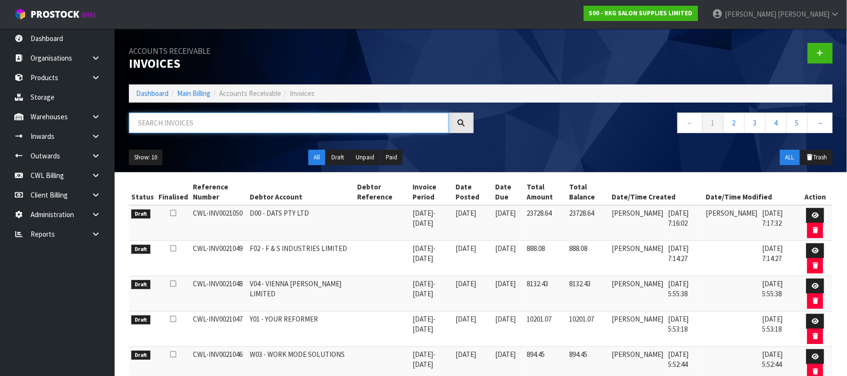
click at [255, 123] on input "text" at bounding box center [289, 123] width 320 height 21
click at [818, 213] on icon at bounding box center [815, 216] width 7 height 6
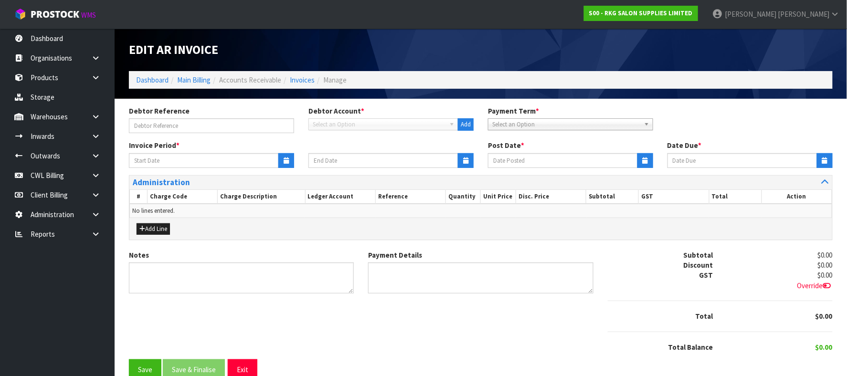
type input "[DATE]"
type textarea "Please contact us [DATE] should there be any discrepancies."
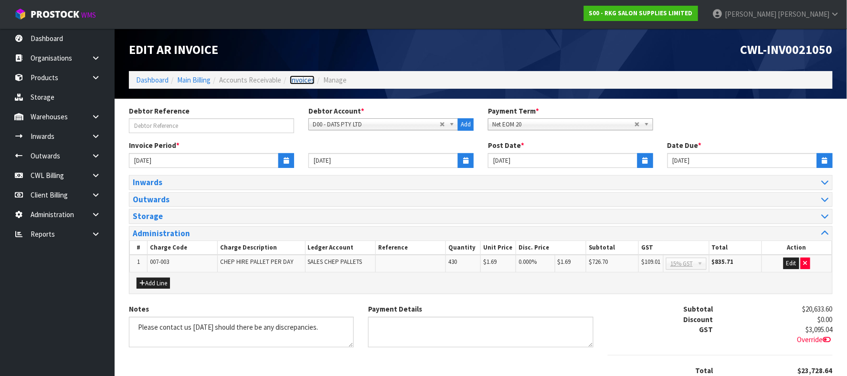
click at [294, 78] on link "Invoices" at bounding box center [302, 79] width 25 height 9
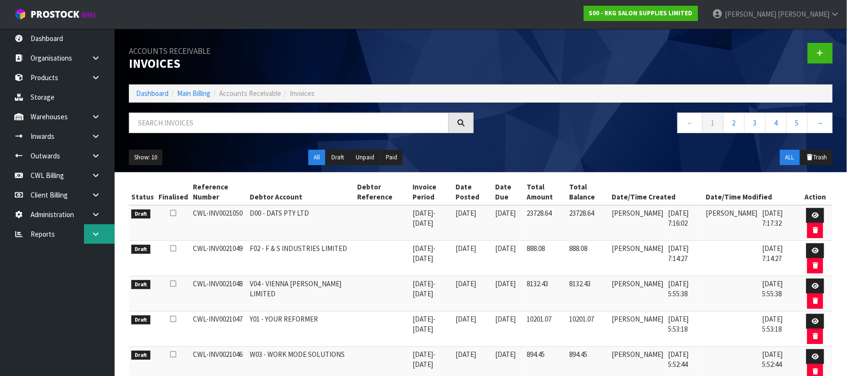
click at [96, 236] on icon at bounding box center [95, 234] width 9 height 7
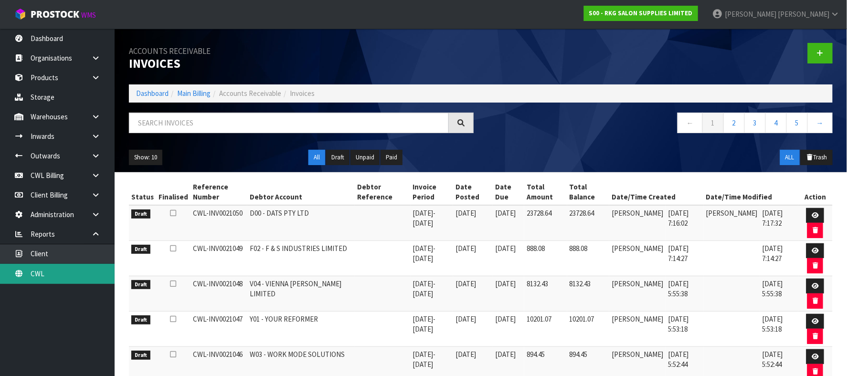
click at [78, 277] on link "CWL" at bounding box center [57, 274] width 115 height 20
click at [40, 273] on link "CWL" at bounding box center [57, 274] width 115 height 20
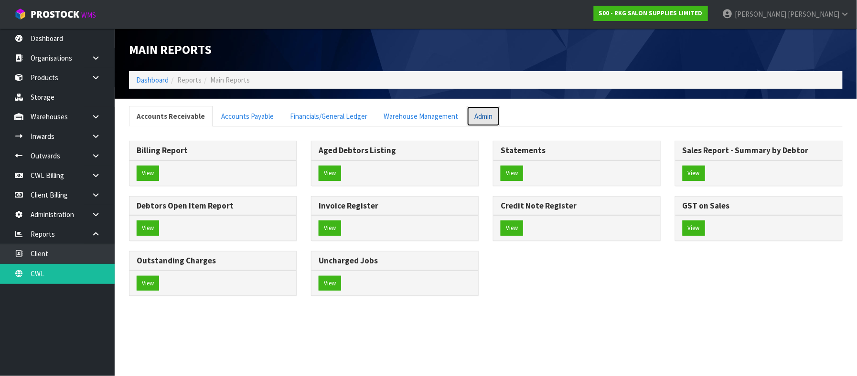
click at [478, 117] on link "Admin" at bounding box center [483, 116] width 33 height 21
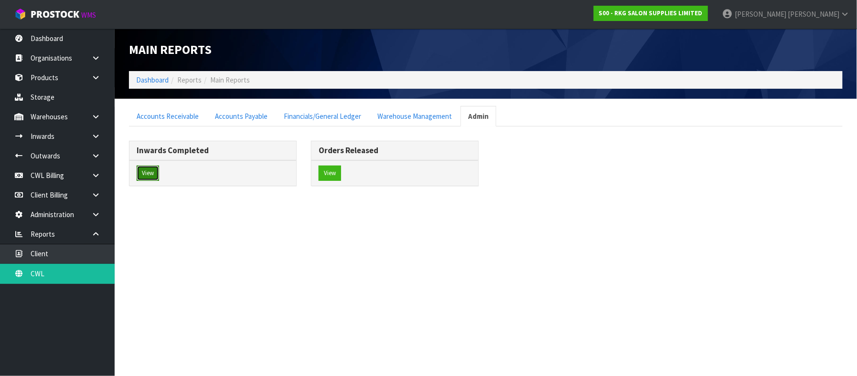
click at [143, 172] on button "View" at bounding box center [148, 173] width 22 height 15
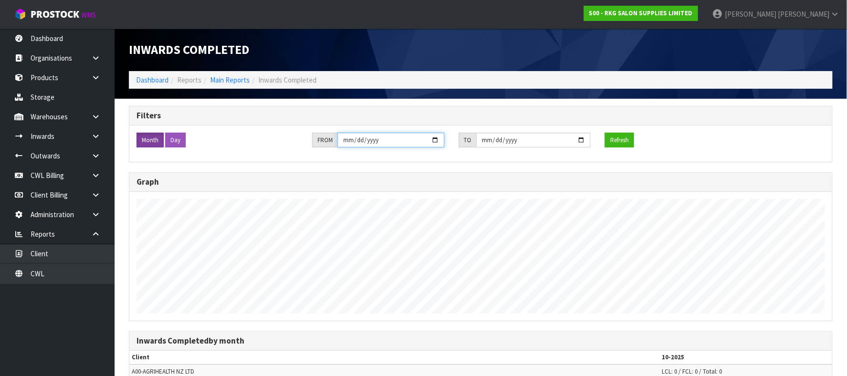
click at [438, 141] on input "[DATE]" at bounding box center [391, 140] width 107 height 15
type input "2025-09-01"
click at [582, 139] on input "[DATE]" at bounding box center [534, 140] width 115 height 15
type input "2025-09-30"
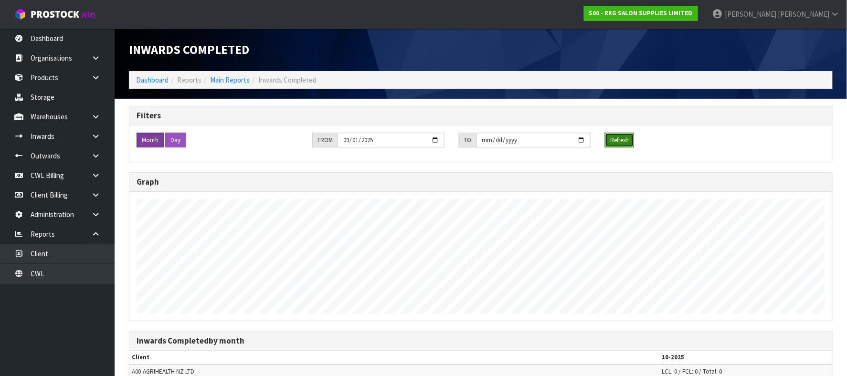
click at [616, 140] on button "Refresh" at bounding box center [619, 140] width 29 height 15
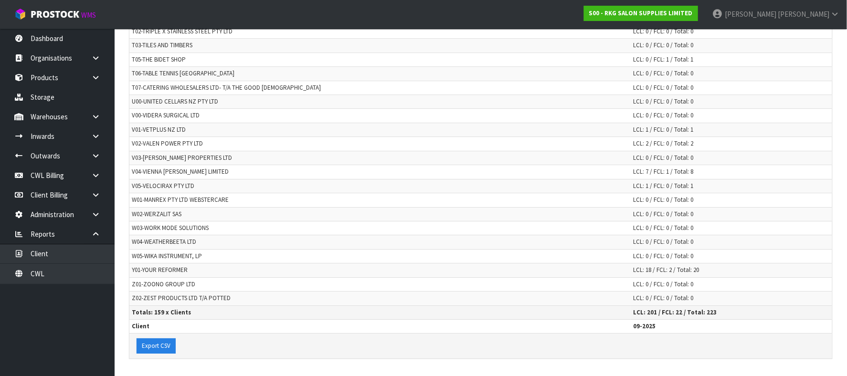
scroll to position [2321, 0]
click at [47, 98] on link "Storage" at bounding box center [57, 97] width 115 height 20
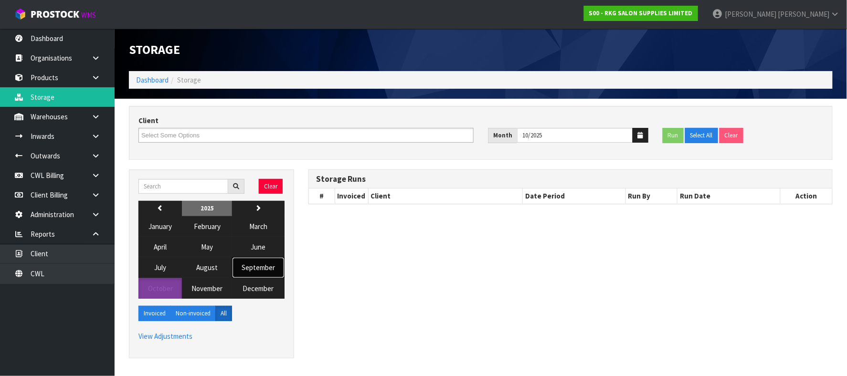
click at [252, 266] on span "September" at bounding box center [258, 267] width 33 height 9
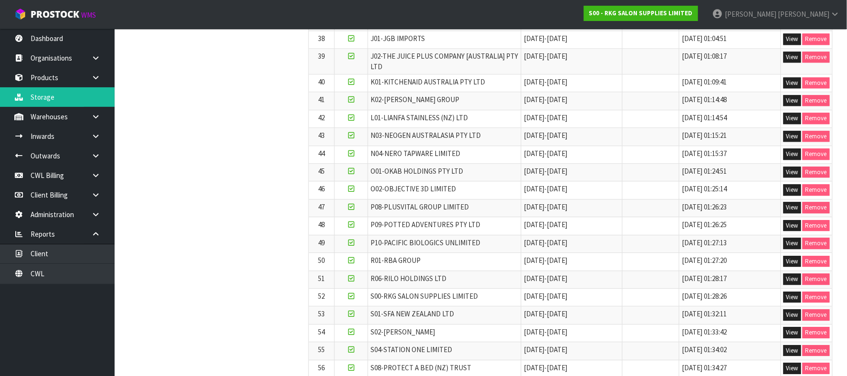
scroll to position [957, 0]
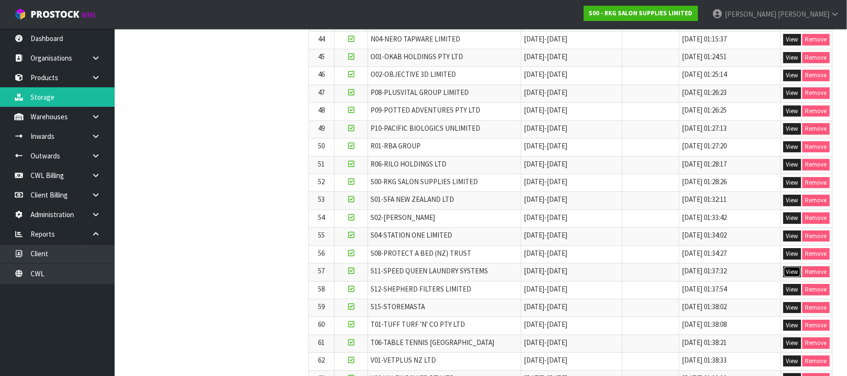
click at [791, 274] on button "View" at bounding box center [793, 272] width 18 height 11
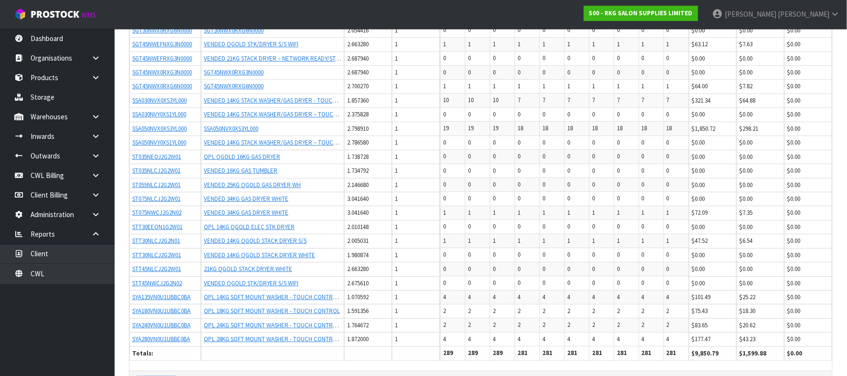
scroll to position [1255, 0]
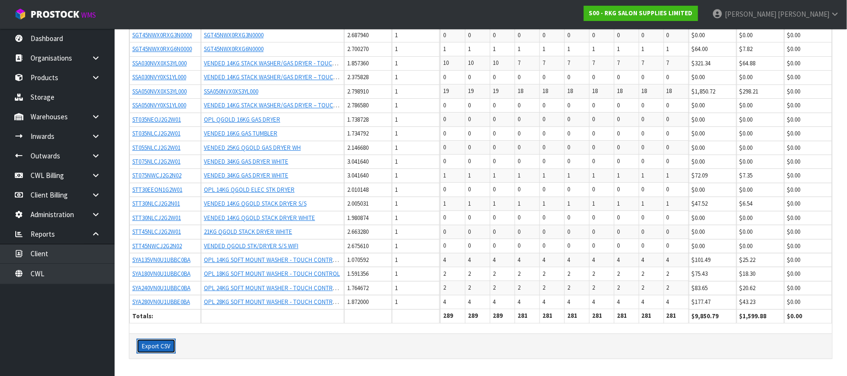
click at [159, 347] on button "Export CSV" at bounding box center [156, 346] width 39 height 15
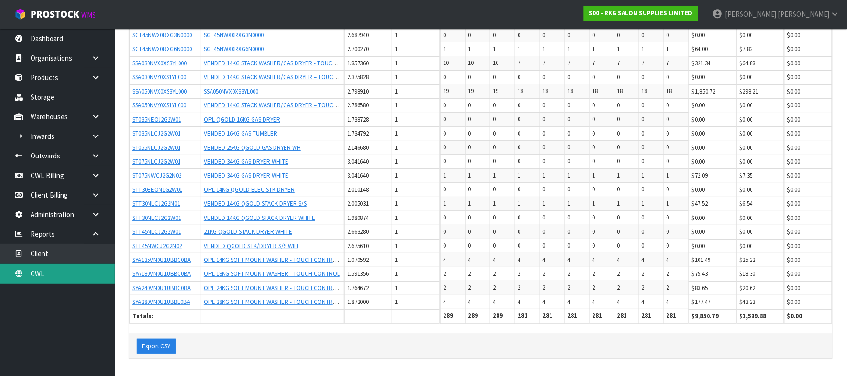
click at [62, 270] on link "CWL" at bounding box center [57, 274] width 115 height 20
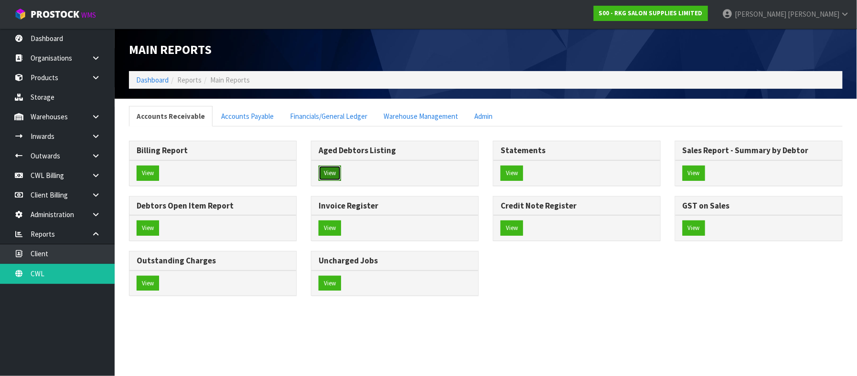
click at [327, 174] on button "View" at bounding box center [330, 173] width 22 height 15
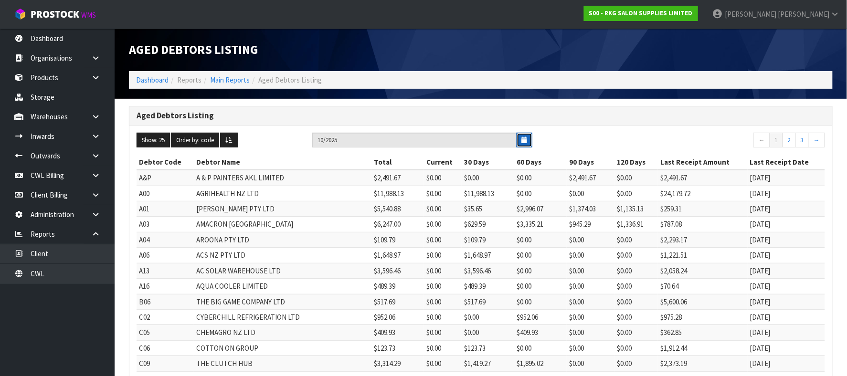
click at [526, 139] on icon "button" at bounding box center [524, 140] width 5 height 6
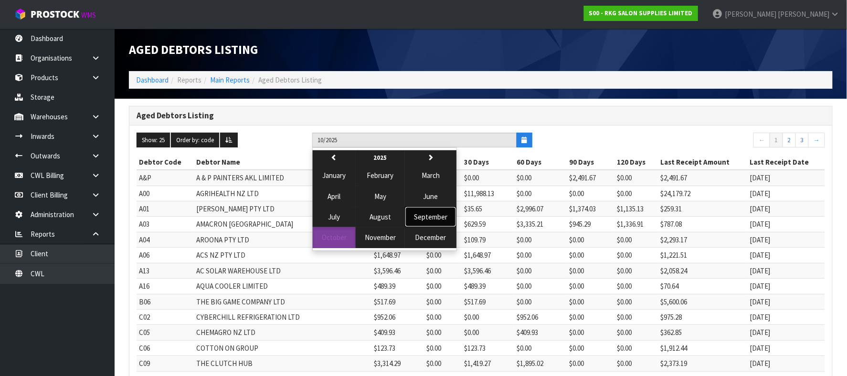
click at [440, 222] on span "September" at bounding box center [430, 217] width 33 height 9
type input "09/2025"
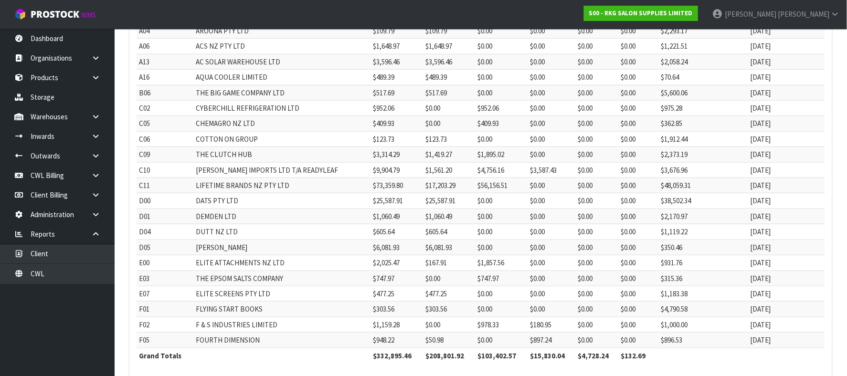
scroll to position [261, 0]
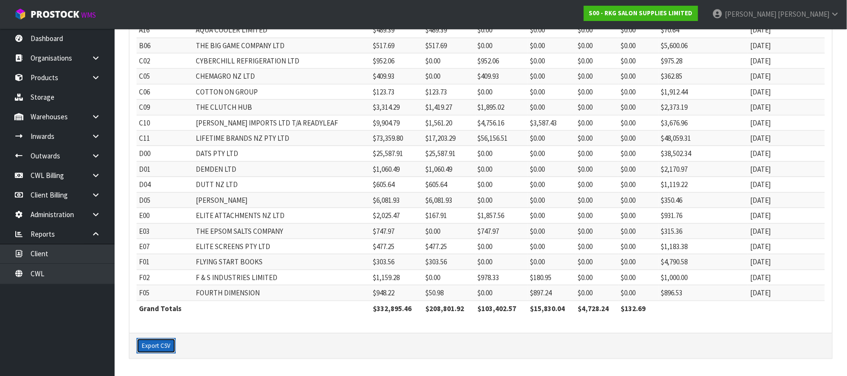
click at [171, 345] on button "Export CSV" at bounding box center [156, 346] width 39 height 15
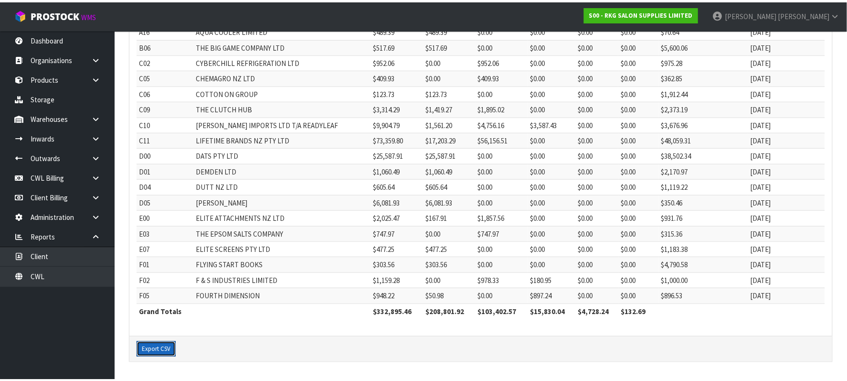
scroll to position [257, 0]
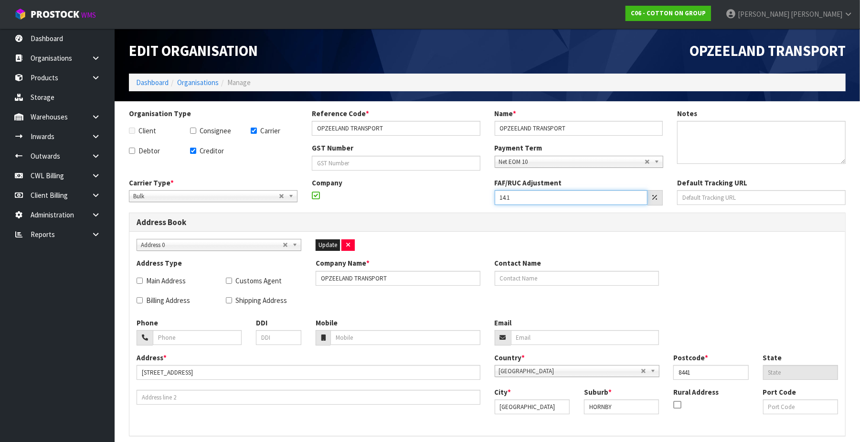
click at [527, 199] on input "14.1" at bounding box center [571, 197] width 153 height 15
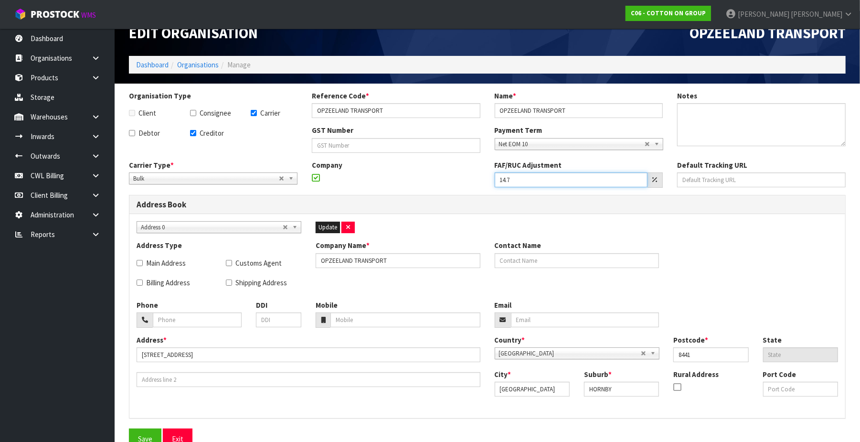
scroll to position [33, 0]
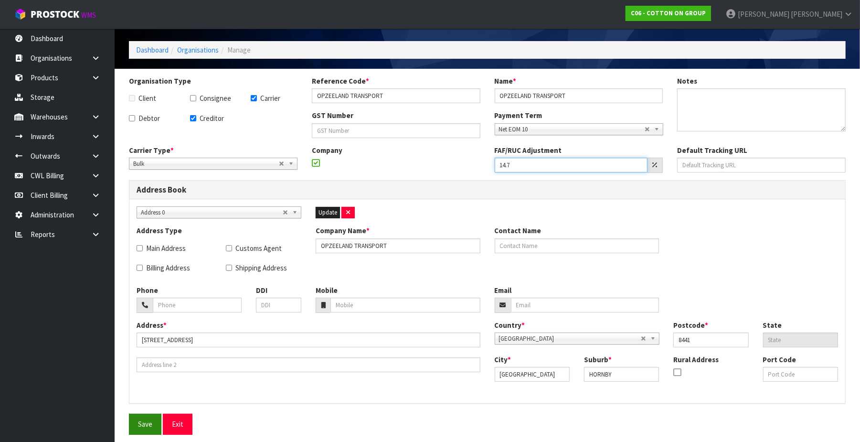
type input "14.7"
click at [145, 419] on button "Save" at bounding box center [145, 424] width 32 height 21
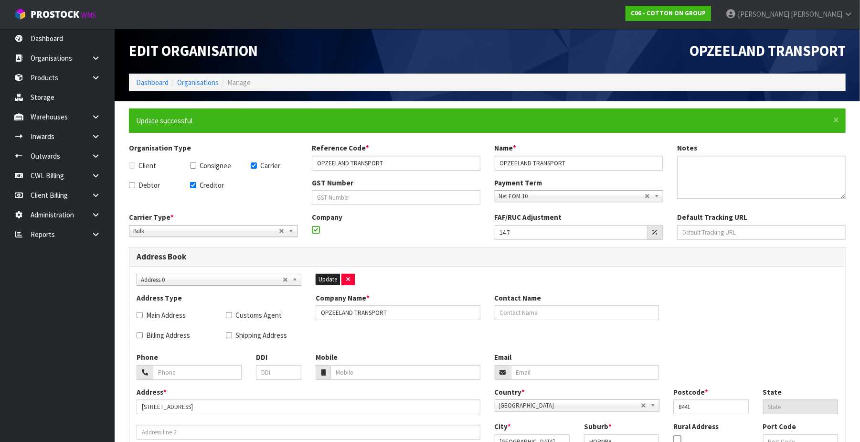
scroll to position [68, 0]
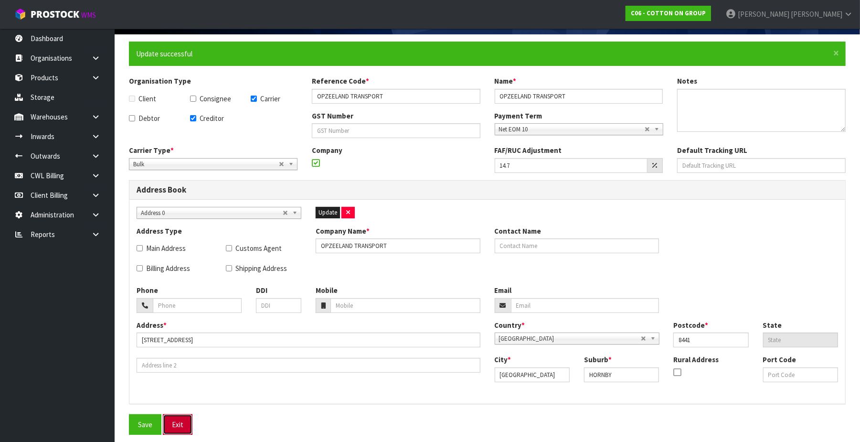
click at [180, 426] on button "Exit" at bounding box center [178, 424] width 30 height 21
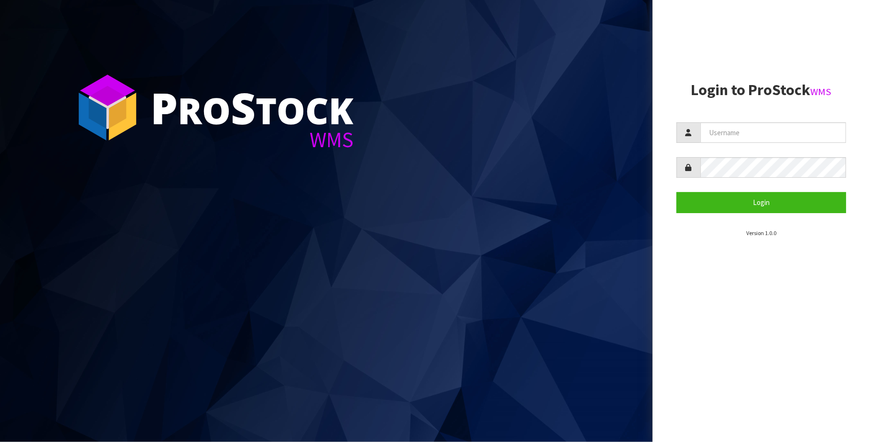
drag, startPoint x: 722, startPoint y: 121, endPoint x: 731, endPoint y: 144, distance: 24.5
click at [723, 123] on section "Login to ProStock WMS Login Version 1.0.0" at bounding box center [761, 160] width 170 height 156
click at [732, 132] on input "text" at bounding box center [773, 132] width 146 height 21
type input "[PERSON_NAME][EMAIL_ADDRESS][DOMAIN_NAME]"
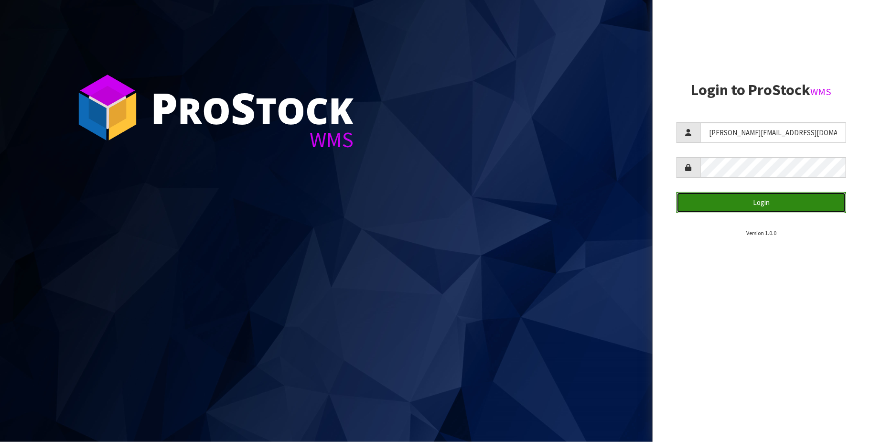
click at [782, 199] on button "Login" at bounding box center [761, 202] width 170 height 21
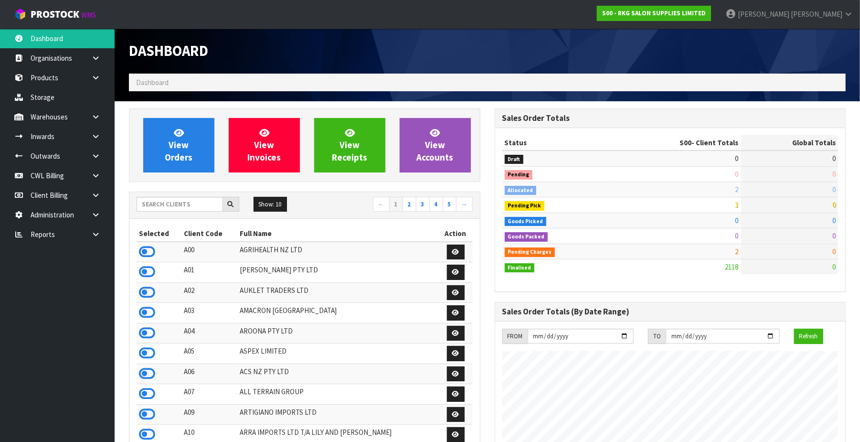
scroll to position [758, 366]
click at [58, 174] on link "CWL Billing" at bounding box center [57, 176] width 115 height 20
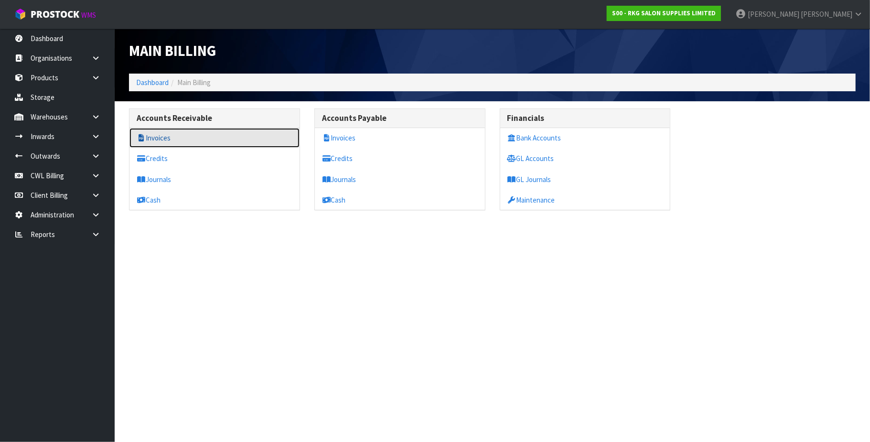
click at [193, 141] on link "Invoices" at bounding box center [214, 138] width 170 height 20
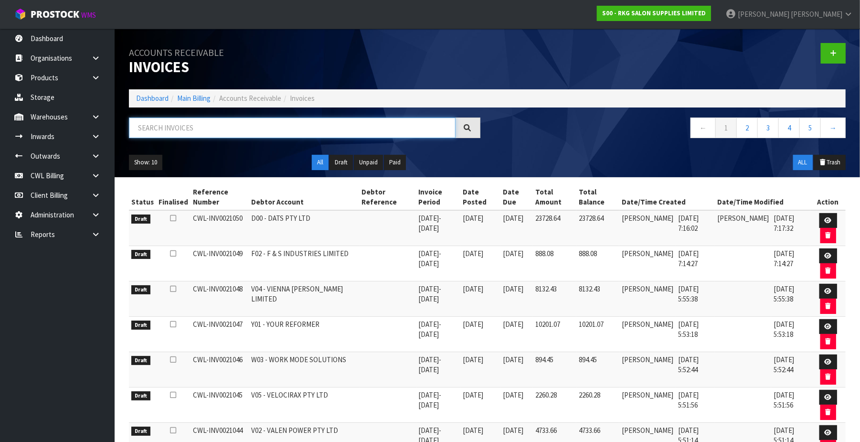
click at [211, 123] on input "text" at bounding box center [292, 128] width 327 height 21
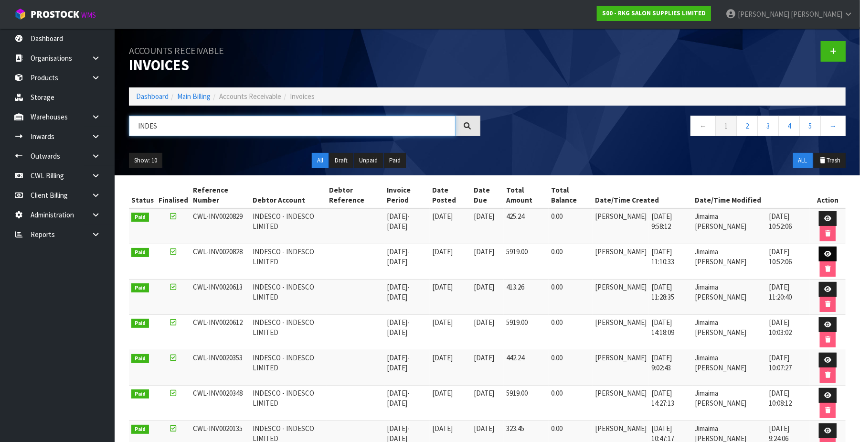
type input "INDES"
click at [822, 253] on link at bounding box center [828, 253] width 18 height 15
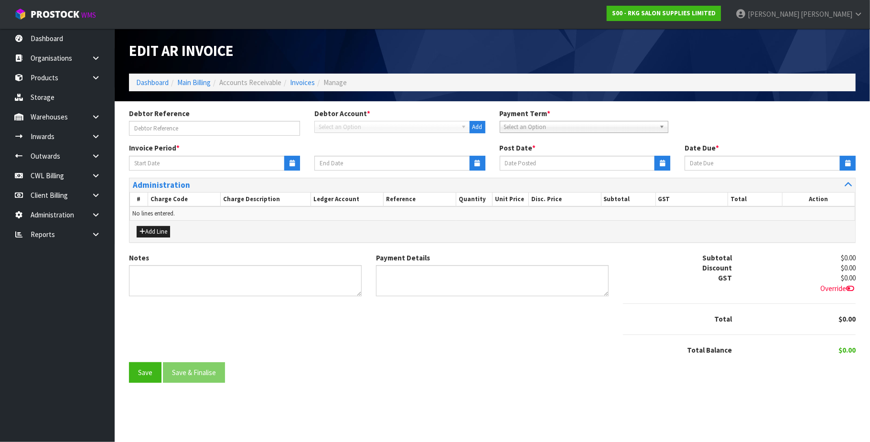
type input "[DATE]"
type input "11/09/2025"
type textarea "Please contact us [DATE] should there be any discrepancies."
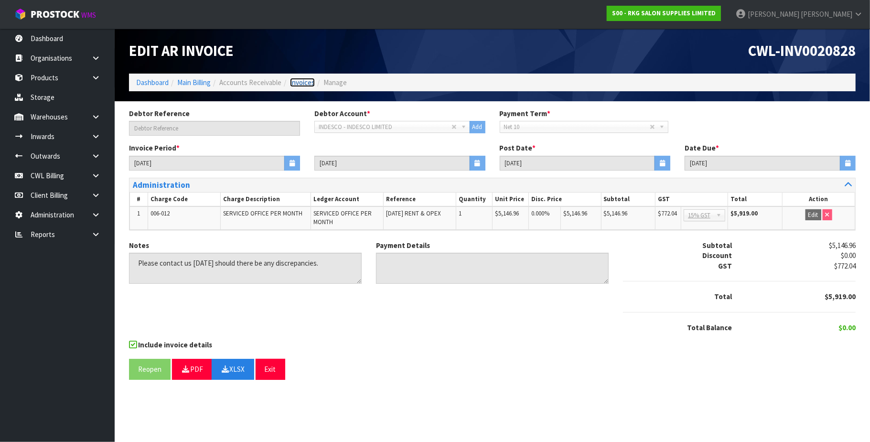
click at [300, 83] on link "Invoices" at bounding box center [302, 82] width 25 height 9
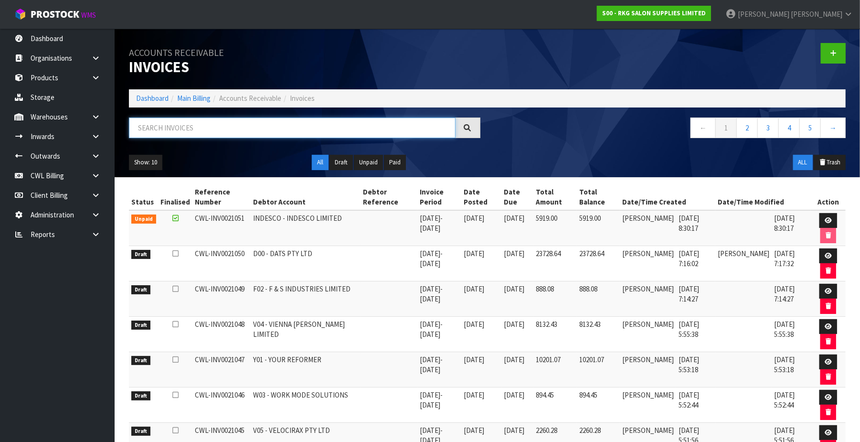
click at [241, 122] on input "text" at bounding box center [292, 128] width 327 height 21
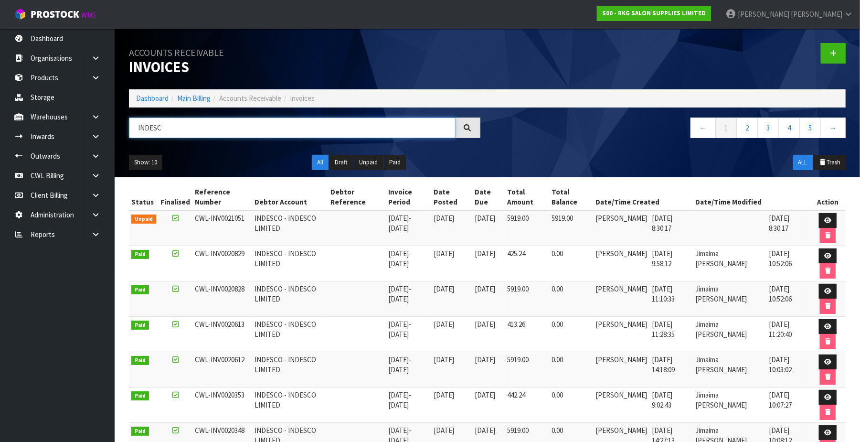
type input "INDESC"
drag, startPoint x: 245, startPoint y: 290, endPoint x: 192, endPoint y: 287, distance: 53.6
click at [193, 287] on td "CWL-INV0020828" at bounding box center [223, 298] width 60 height 35
copy span "CWL-INV0020828"
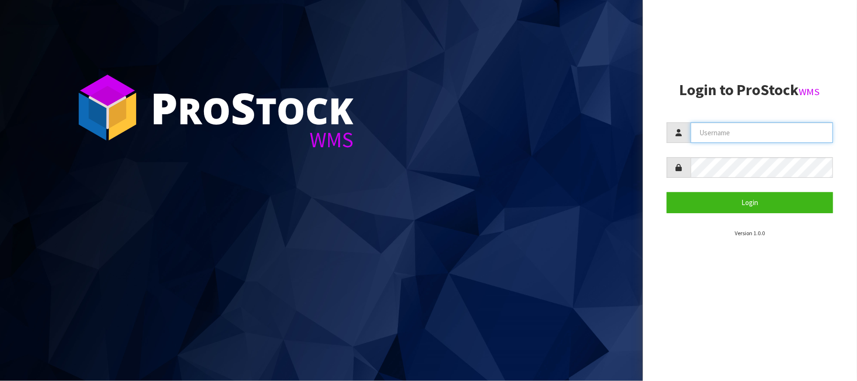
click at [764, 134] on input "text" at bounding box center [762, 132] width 143 height 21
type input "[PERSON_NAME][EMAIL_ADDRESS][DOMAIN_NAME]"
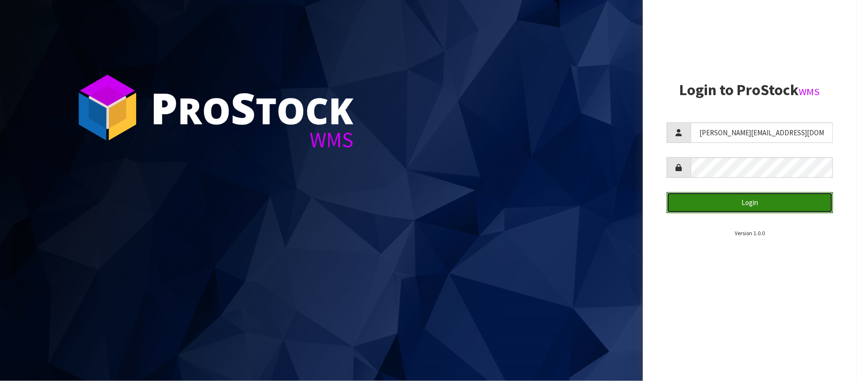
click at [784, 205] on button "Login" at bounding box center [750, 202] width 167 height 21
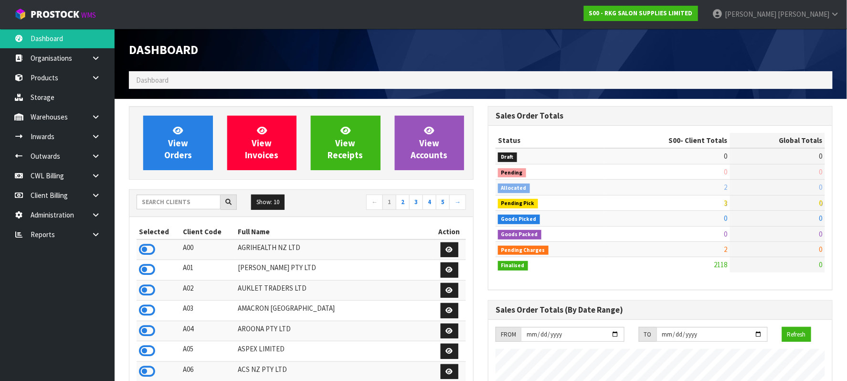
scroll to position [758, 360]
click at [54, 172] on link "CWL Billing" at bounding box center [57, 176] width 115 height 20
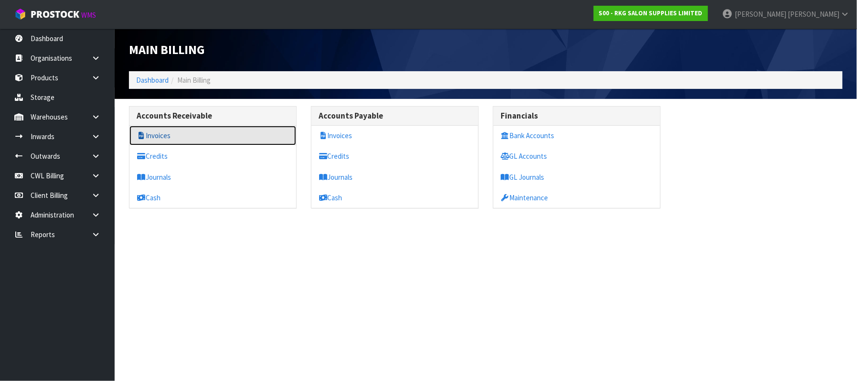
click at [197, 138] on link "Invoices" at bounding box center [212, 136] width 167 height 20
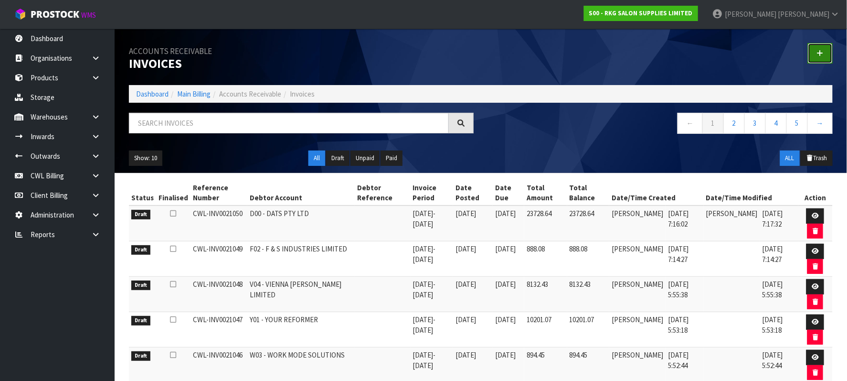
click at [824, 54] on icon at bounding box center [820, 53] width 7 height 7
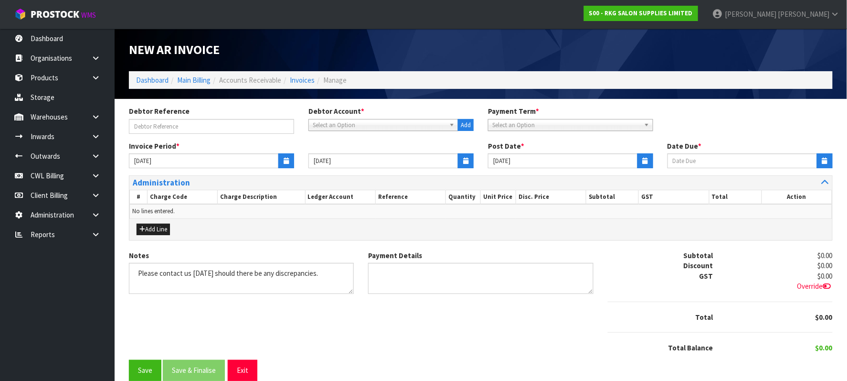
click at [353, 123] on span "Select an Option" at bounding box center [379, 124] width 133 height 11
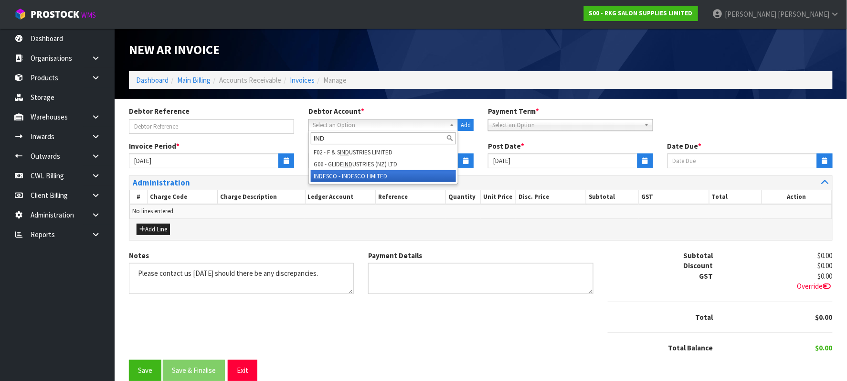
type input "IND"
click at [362, 173] on li "IND ESCO - INDESCO LIMITED" at bounding box center [383, 176] width 145 height 12
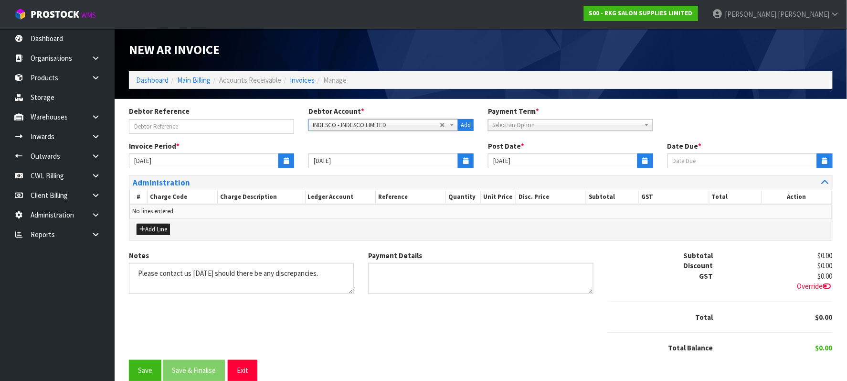
type input "[DATE]"
click at [289, 160] on icon "button" at bounding box center [286, 161] width 5 height 6
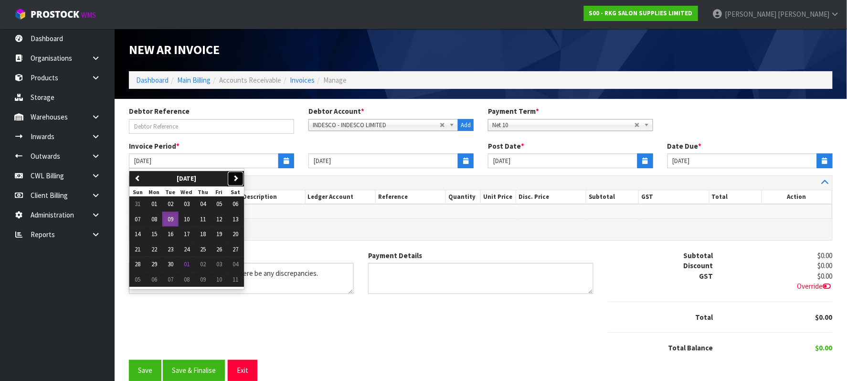
click at [239, 175] on icon "button" at bounding box center [236, 178] width 6 height 6
click at [186, 203] on span "01" at bounding box center [187, 204] width 6 height 8
type input "[DATE]"
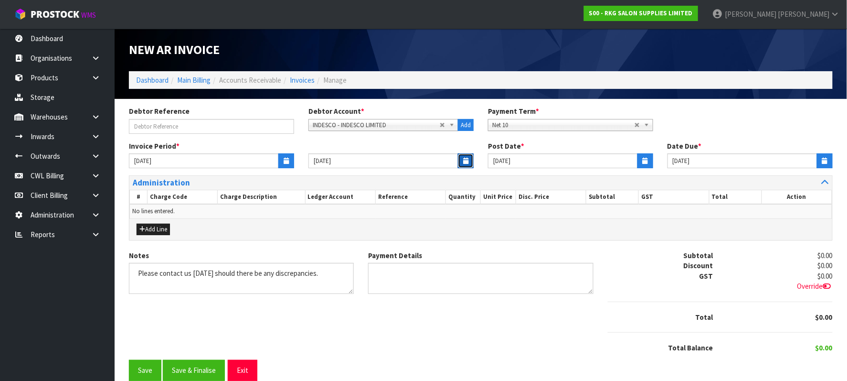
click at [465, 161] on icon "button" at bounding box center [465, 161] width 5 height 6
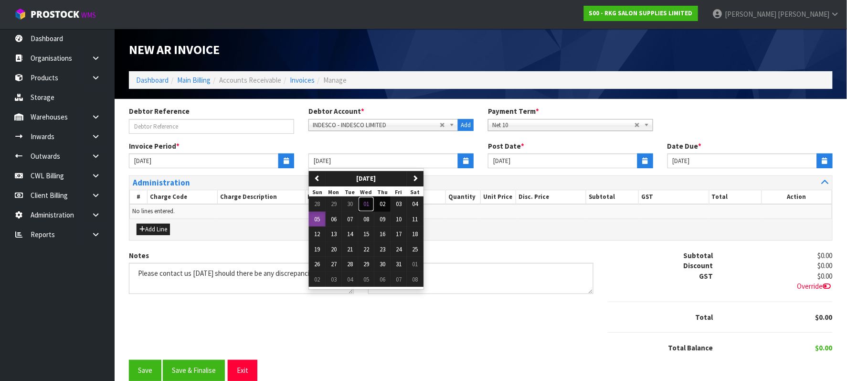
drag, startPoint x: 371, startPoint y: 203, endPoint x: 378, endPoint y: 203, distance: 7.2
click at [373, 203] on button "01" at bounding box center [366, 203] width 16 height 15
type input "[DATE]"
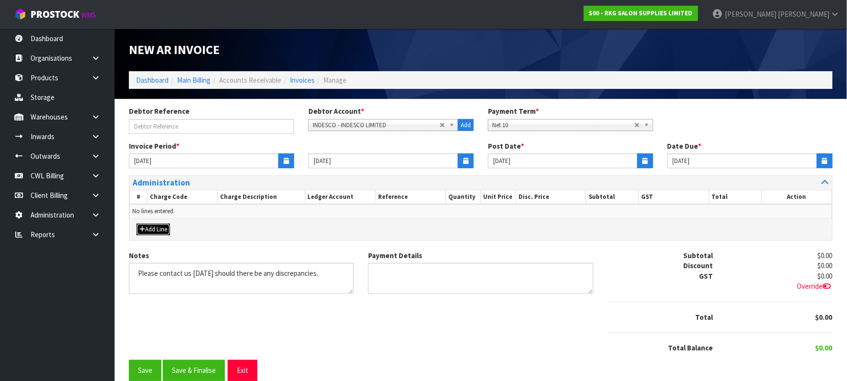
click at [144, 230] on icon "button" at bounding box center [142, 229] width 6 height 6
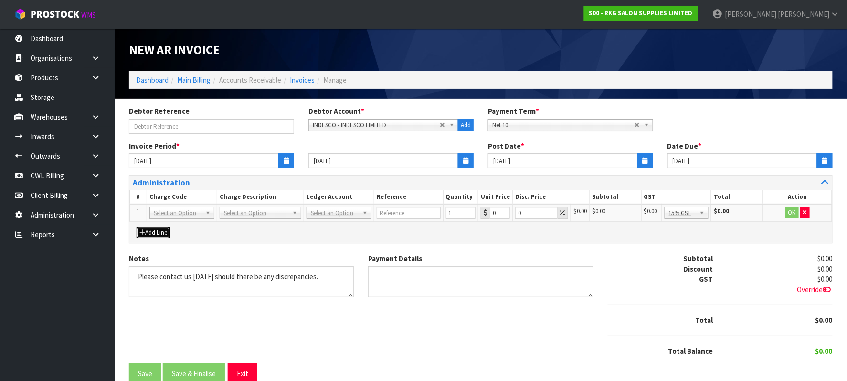
drag, startPoint x: 174, startPoint y: 214, endPoint x: 174, endPoint y: 221, distance: 6.2
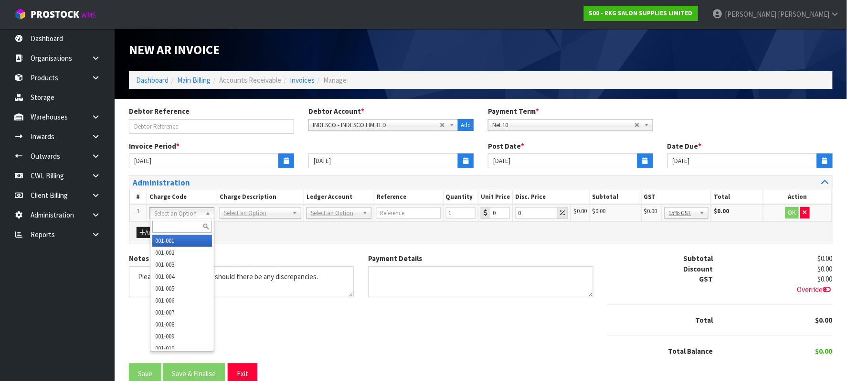
click at [171, 228] on input "text" at bounding box center [182, 227] width 60 height 12
type input "006-012"
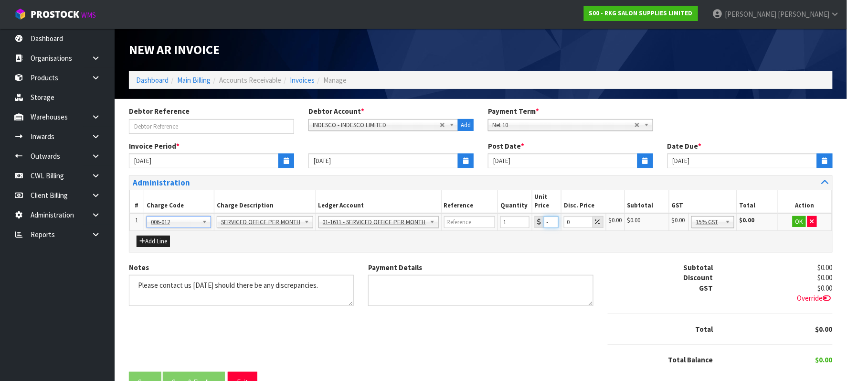
click at [549, 224] on input "-0.01" at bounding box center [551, 222] width 15 height 12
click at [548, 221] on input "-0.01514696" at bounding box center [554, 222] width 16 height 12
type input "5146.9614696"
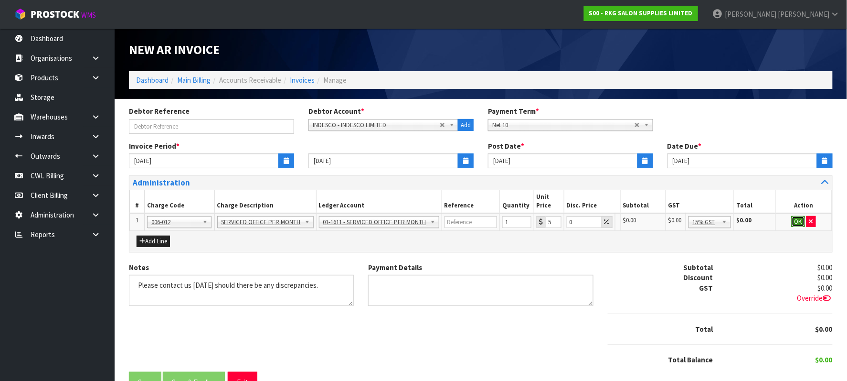
click at [801, 220] on button "OK" at bounding box center [798, 221] width 13 height 11
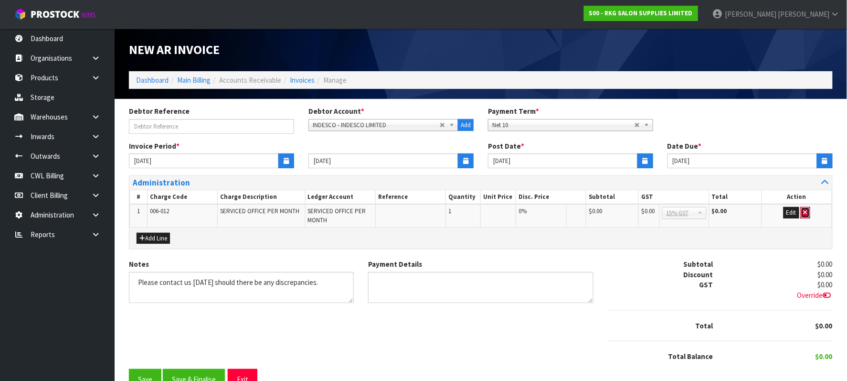
click at [805, 213] on icon "button" at bounding box center [806, 212] width 4 height 6
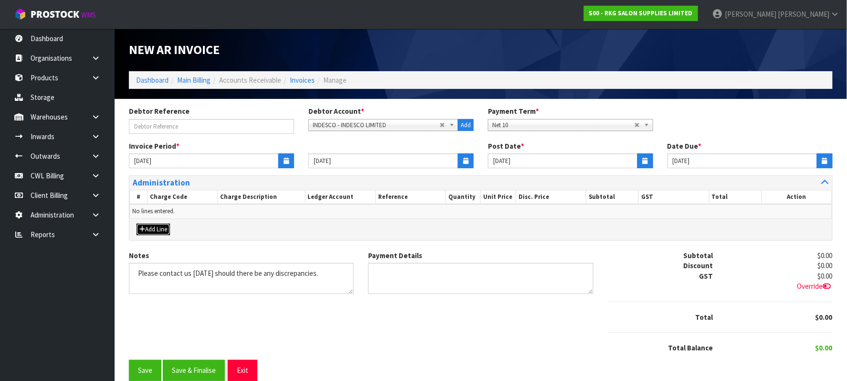
click at [153, 226] on button "Add Line" at bounding box center [153, 229] width 33 height 11
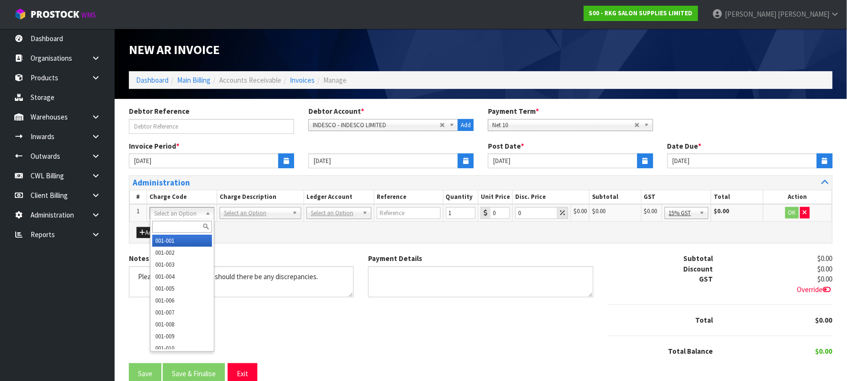
click at [166, 224] on input "text" at bounding box center [182, 227] width 60 height 12
click at [179, 223] on input "text" at bounding box center [182, 227] width 60 height 12
type input "006-012"
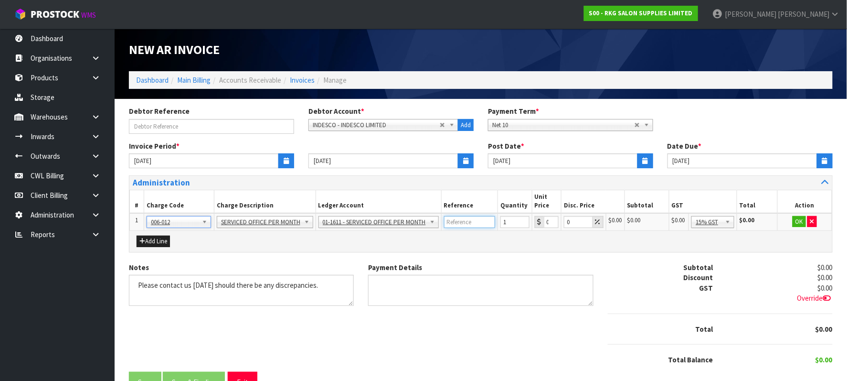
click at [457, 217] on input "text" at bounding box center [470, 222] width 52 height 12
type input "[DATE] RENT & OPEX"
type input "5146.96"
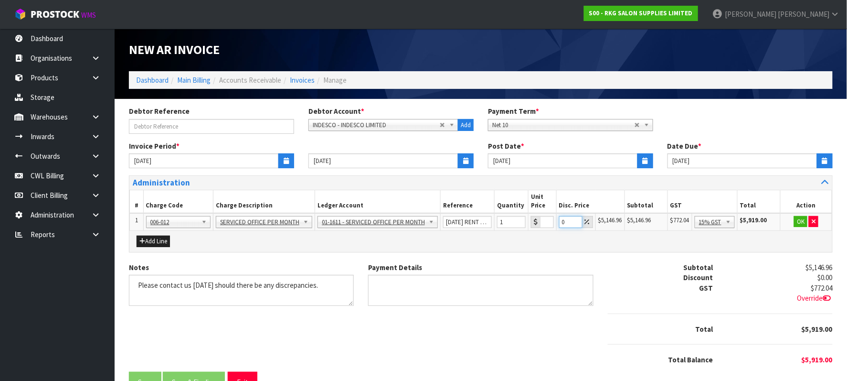
scroll to position [0, 0]
click at [803, 220] on button "OK" at bounding box center [800, 221] width 13 height 11
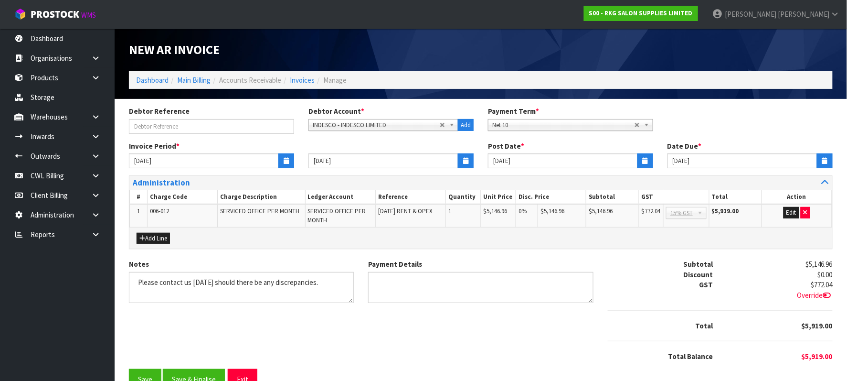
scroll to position [24, 0]
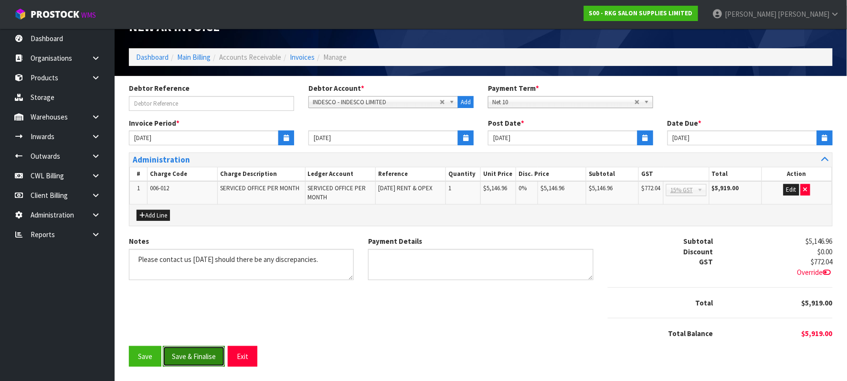
click at [204, 353] on button "Save & Finalise" at bounding box center [194, 356] width 62 height 21
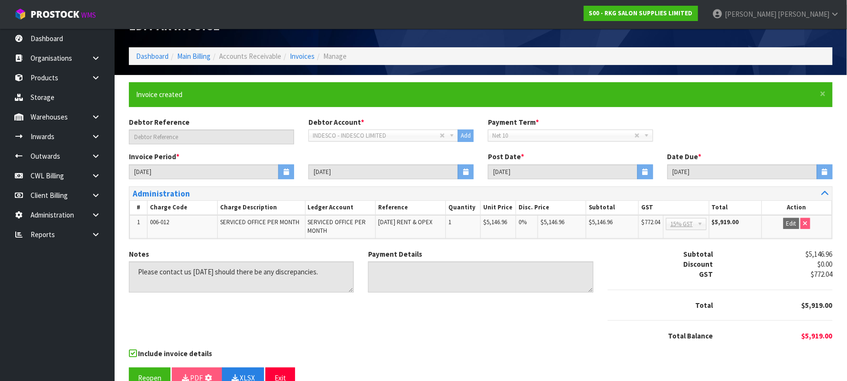
scroll to position [0, 0]
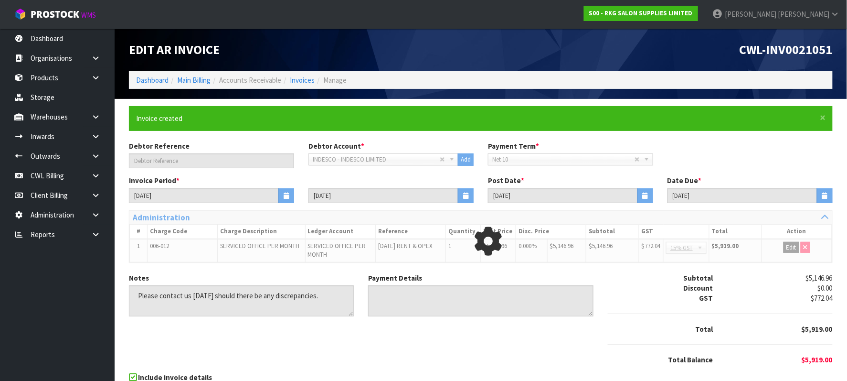
scroll to position [46, 0]
